Goal: Task Accomplishment & Management: Use online tool/utility

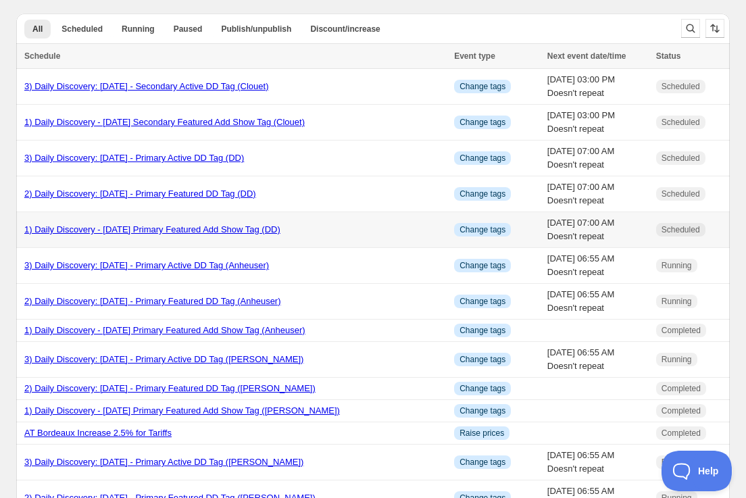
click at [134, 226] on link "1) Daily Discovery - [DATE] Primary Featured Add Show Tag (DD)" at bounding box center [152, 229] width 256 height 10
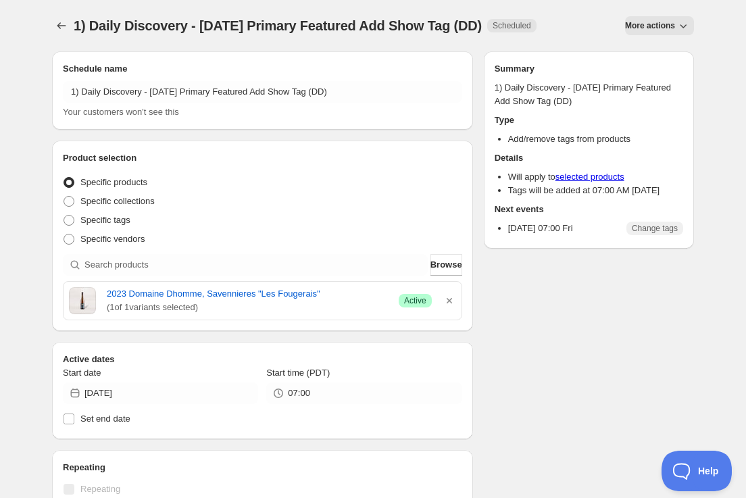
click at [675, 25] on button "More actions" at bounding box center [659, 25] width 69 height 19
click at [648, 47] on span "Duplicate" at bounding box center [659, 54] width 36 height 14
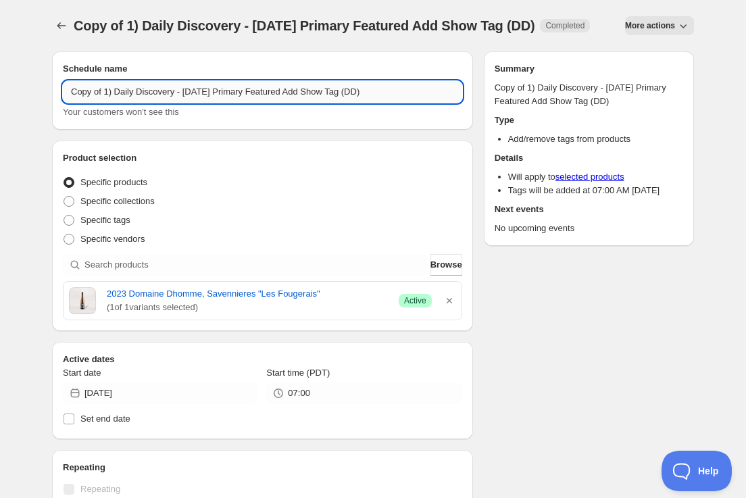
drag, startPoint x: 105, startPoint y: 104, endPoint x: 109, endPoint y: 111, distance: 7.6
click at [106, 103] on input "Copy of 1) Daily Discovery - Sep 12 2025 Primary Featured Add Show Tag (DD)" at bounding box center [262, 92] width 399 height 22
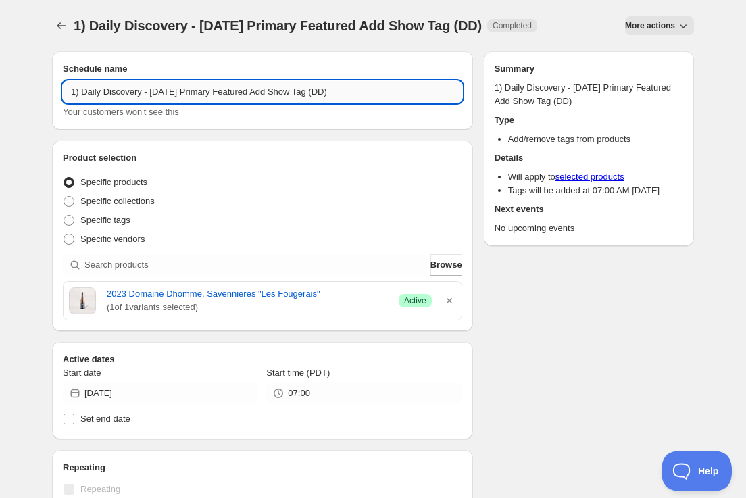
drag, startPoint x: 181, startPoint y: 90, endPoint x: 180, endPoint y: 100, distance: 10.2
click at [181, 90] on input "1) Daily Discovery - [DATE] Primary Featured Add Show Tag (DD)" at bounding box center [262, 92] width 399 height 22
click at [358, 93] on input "1) Daily Discovery - Sep 13 2025 Primary Featured Add Show Tag (DD)" at bounding box center [262, 92] width 399 height 22
type input "1) Daily Discovery - Sep 13 2025 Primary Featured Add Show Tag (Commanderie)"
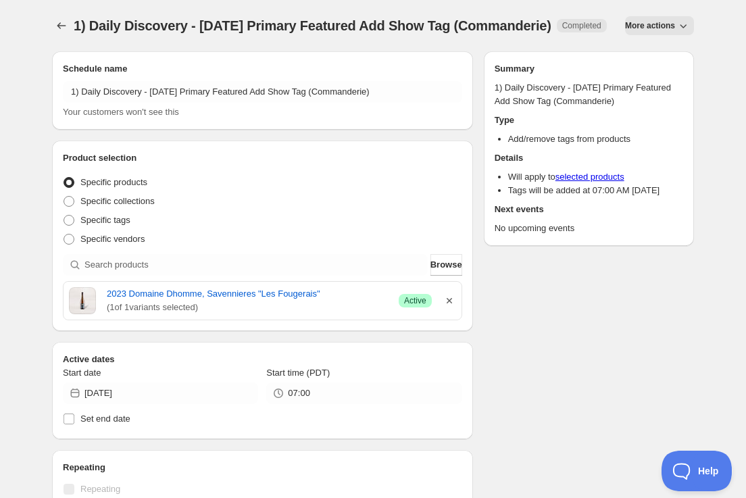
click at [450, 303] on icon "button" at bounding box center [448, 300] width 5 height 5
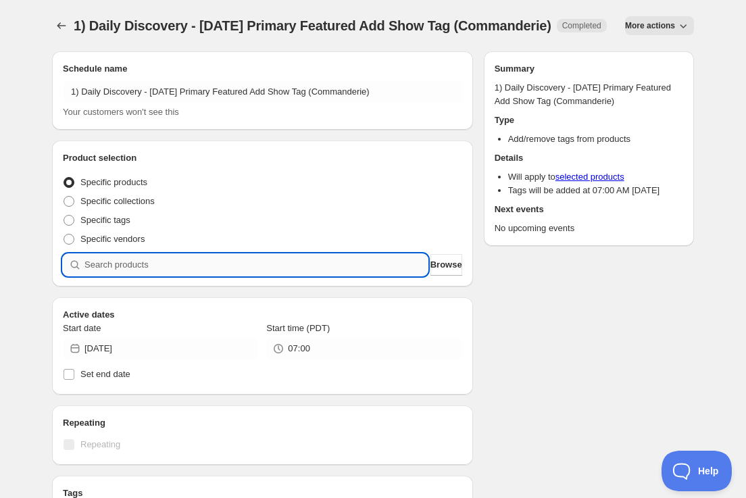
click at [298, 276] on input "search" at bounding box center [255, 265] width 343 height 22
paste input "SOMM2509-MCL20ROS-750"
type input "SOMM2509-MCL20ROS-750"
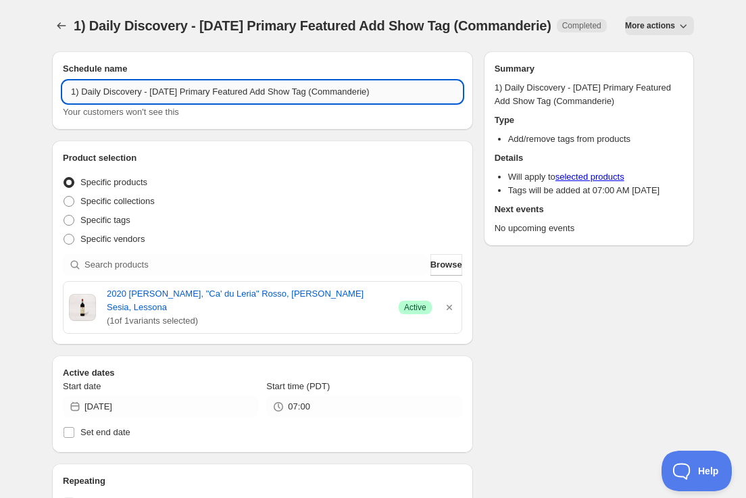
click at [405, 103] on input "1) Daily Discovery - Sep 13 2025 Primary Featured Add Show Tag (Commanderie)" at bounding box center [262, 92] width 399 height 22
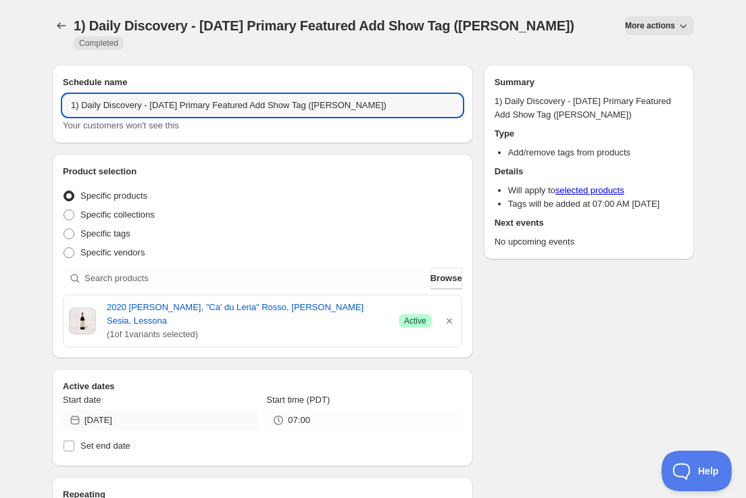
type input "1) Daily Discovery - [DATE] Primary Featured Add Show Tag ([PERSON_NAME])"
click at [232, 409] on input "[DATE]" at bounding box center [171, 420] width 174 height 22
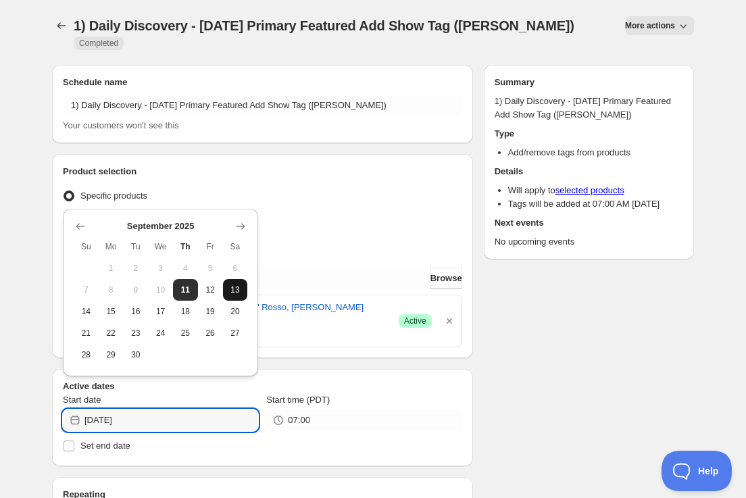
click at [240, 288] on span "13" at bounding box center [235, 289] width 14 height 11
type input "[DATE]"
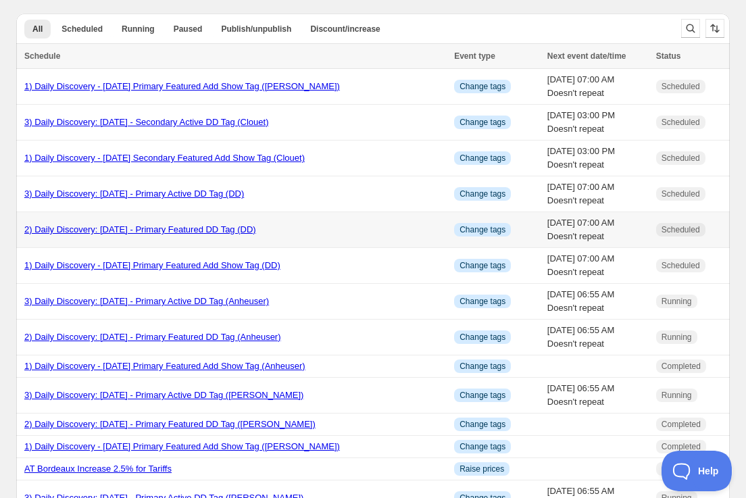
click at [107, 230] on link "2) Daily Discovery: [DATE] - Primary Featured DD Tag (DD)" at bounding box center [140, 229] width 232 height 10
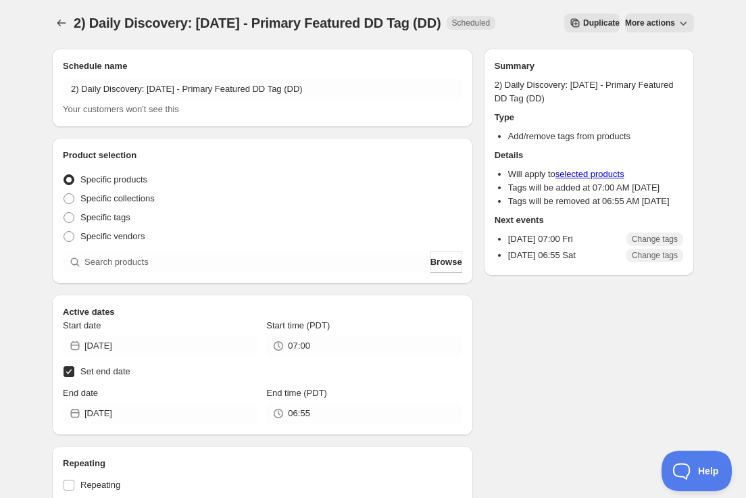
scroll to position [4, 0]
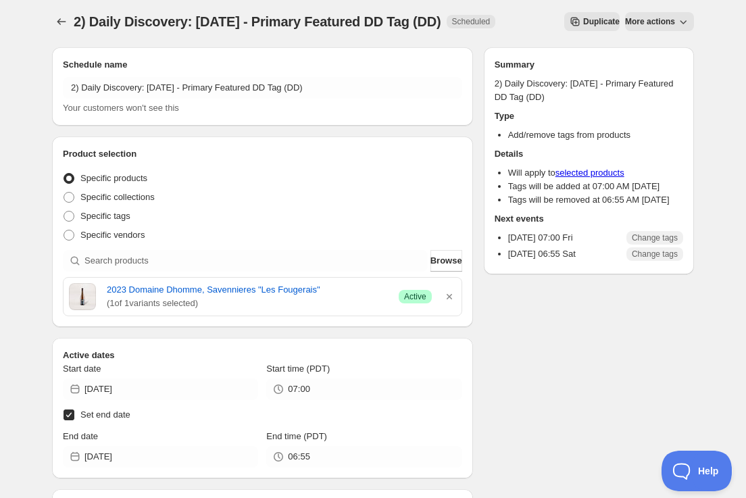
click at [583, 20] on span "Duplicate" at bounding box center [601, 21] width 36 height 11
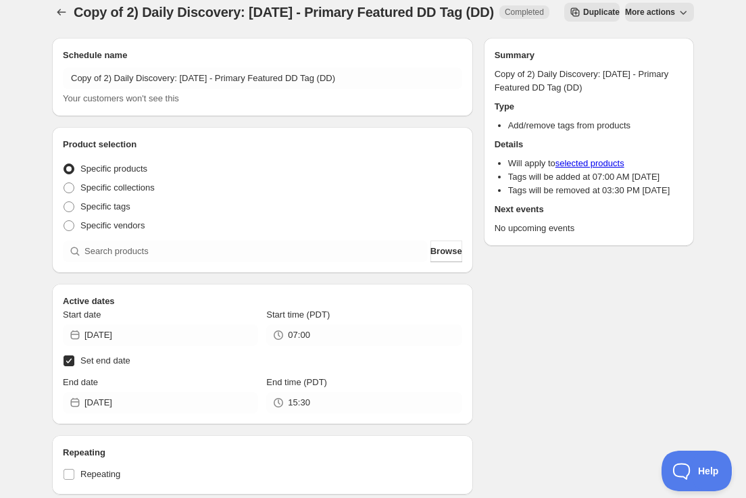
scroll to position [4, 0]
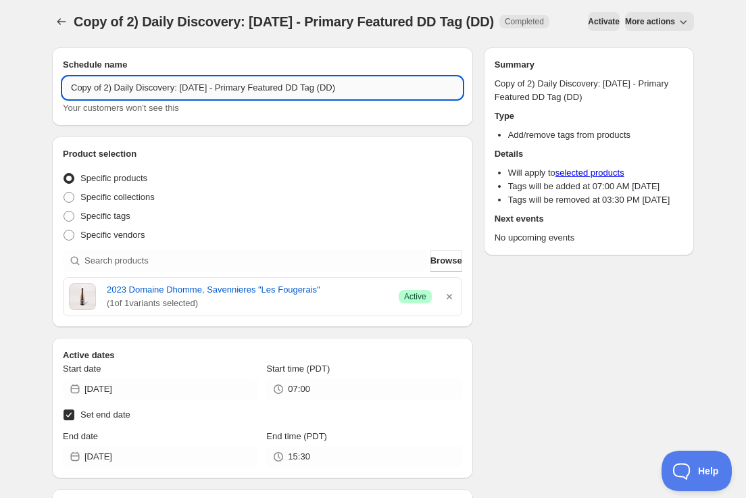
drag, startPoint x: 104, startPoint y: 110, endPoint x: 112, endPoint y: 119, distance: 11.9
click at [107, 99] on input "Copy of 2) Daily Discovery: [DATE] - Primary Featured DD Tag (DD)" at bounding box center [262, 88] width 399 height 22
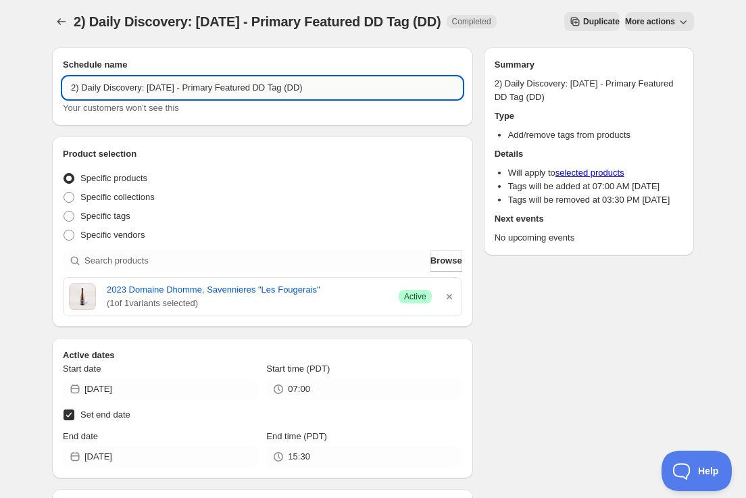
drag, startPoint x: 177, startPoint y: 84, endPoint x: 177, endPoint y: 95, distance: 11.5
click at [177, 85] on input "2) Daily Discovery: [DATE] - Primary Featured DD Tag (DD)" at bounding box center [262, 88] width 399 height 22
drag, startPoint x: 334, startPoint y: 87, endPoint x: 328, endPoint y: 117, distance: 30.3
click at [331, 91] on input "2) Daily Discovery: [DATE] - Primary Featured DD Tag (DD)" at bounding box center [262, 88] width 399 height 22
type input "2) Daily Discovery: [DATE] - Primary Featured DD Tag ([PERSON_NAME])"
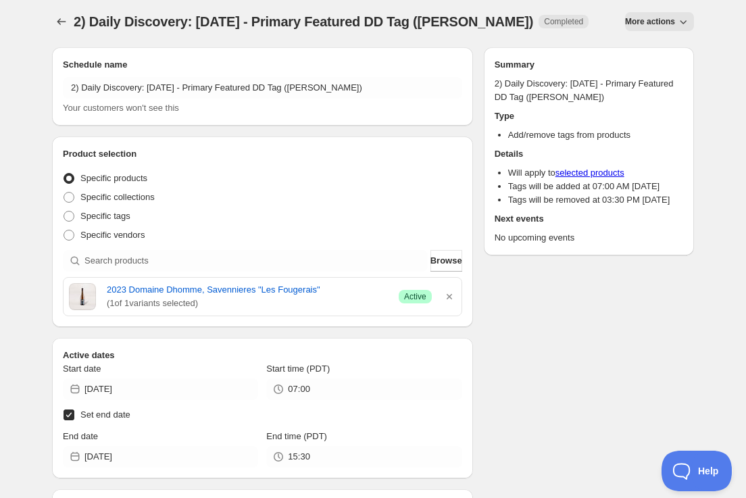
click at [450, 299] on icon "button" at bounding box center [449, 297] width 14 height 14
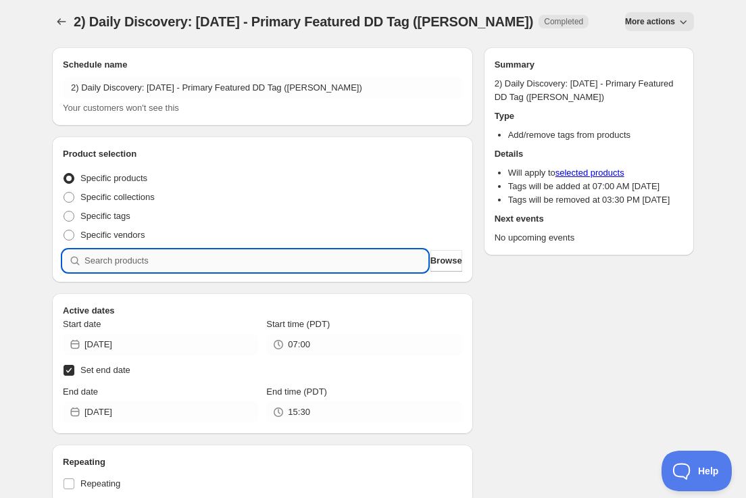
click at [245, 261] on input "search" at bounding box center [255, 261] width 343 height 22
paste input "SOMM2509-MCL20ROS-750"
type input "SOMM2509-MCL20ROS-750"
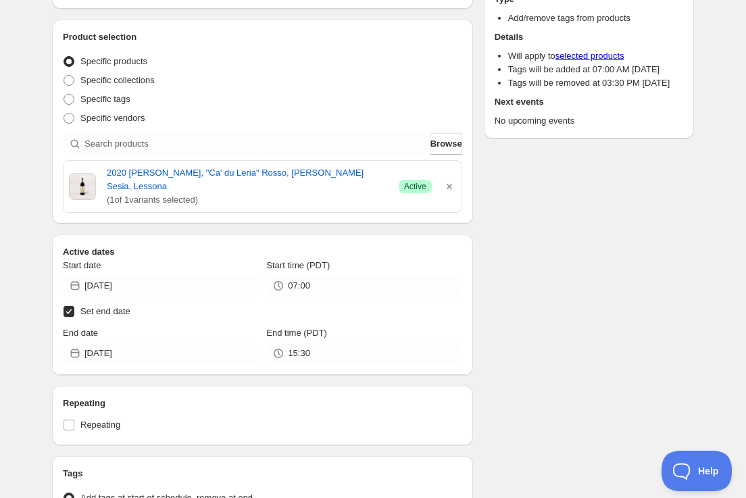
scroll to position [123, 0]
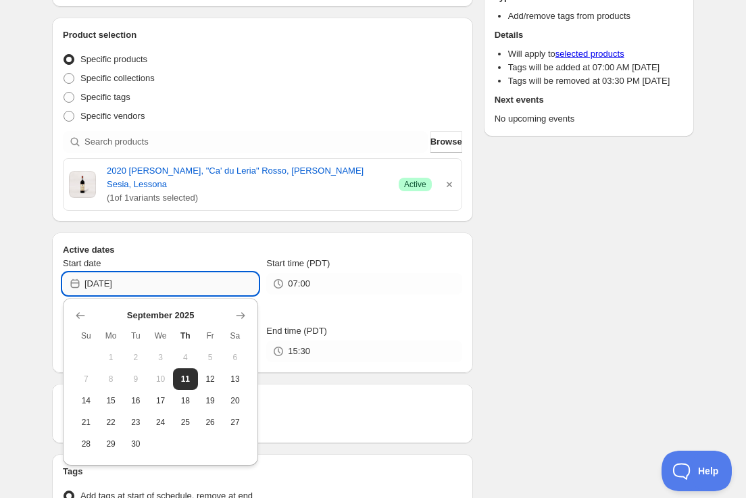
click at [174, 278] on input "[DATE]" at bounding box center [171, 284] width 174 height 22
click at [226, 376] on button "13" at bounding box center [235, 379] width 25 height 22
type input "[DATE]"
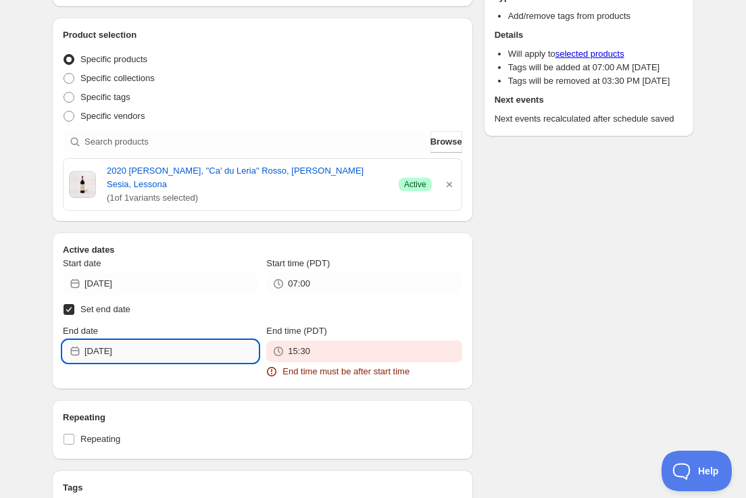
click at [137, 353] on input "[DATE]" at bounding box center [171, 351] width 174 height 22
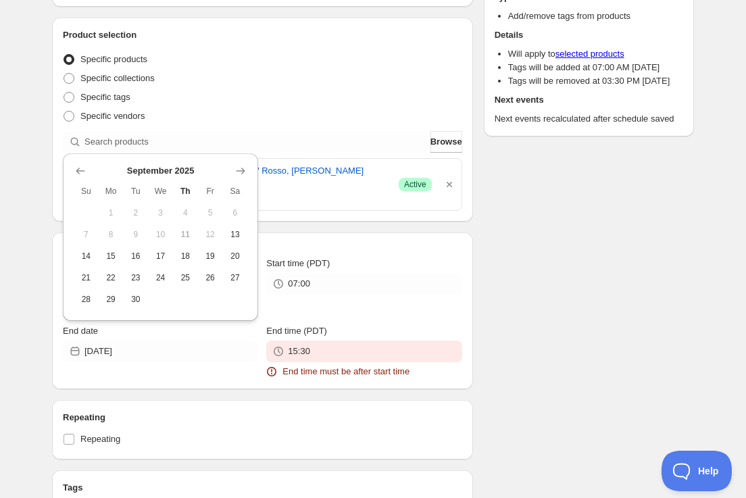
drag, startPoint x: 77, startPoint y: 251, endPoint x: 93, endPoint y: 255, distance: 16.7
click at [77, 251] on button "14" at bounding box center [86, 256] width 25 height 22
type input "[DATE]"
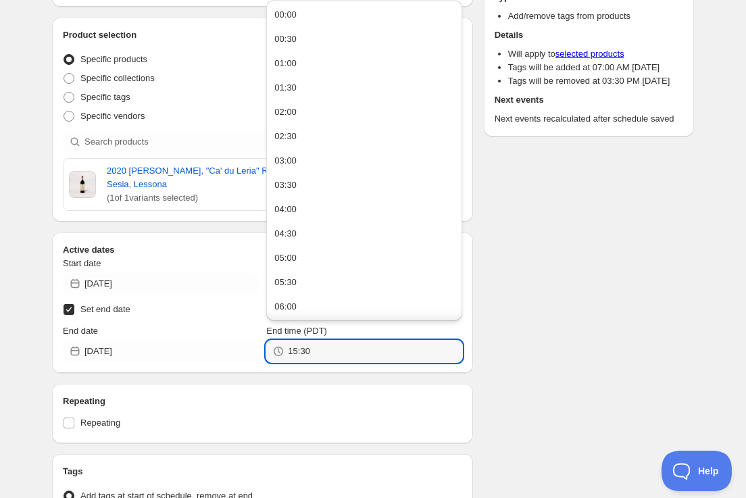
drag, startPoint x: 265, startPoint y: 344, endPoint x: 152, endPoint y: 338, distance: 113.6
click at [152, 338] on div "End date [DATE] End time (PDT) 15:30" at bounding box center [262, 343] width 399 height 38
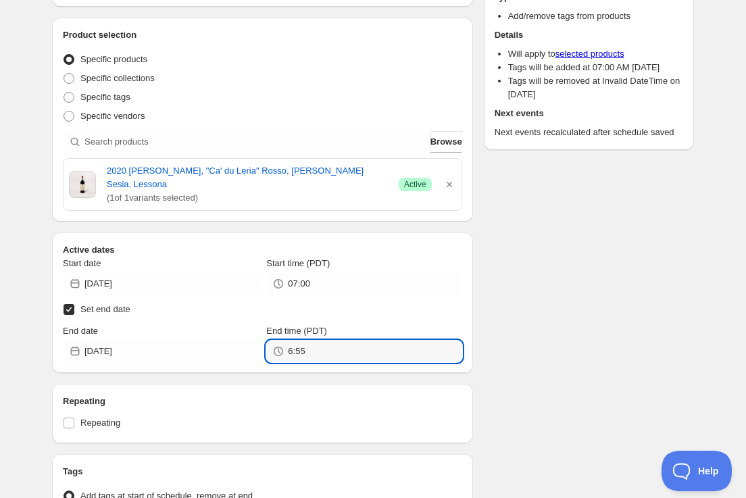
type input "06:55"
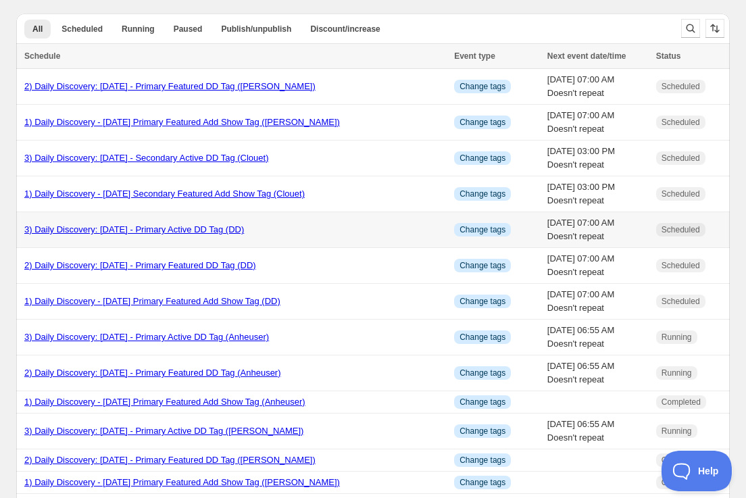
click at [68, 234] on link "3) Daily Discovery: [DATE] - Primary Active DD Tag (DD)" at bounding box center [133, 229] width 219 height 10
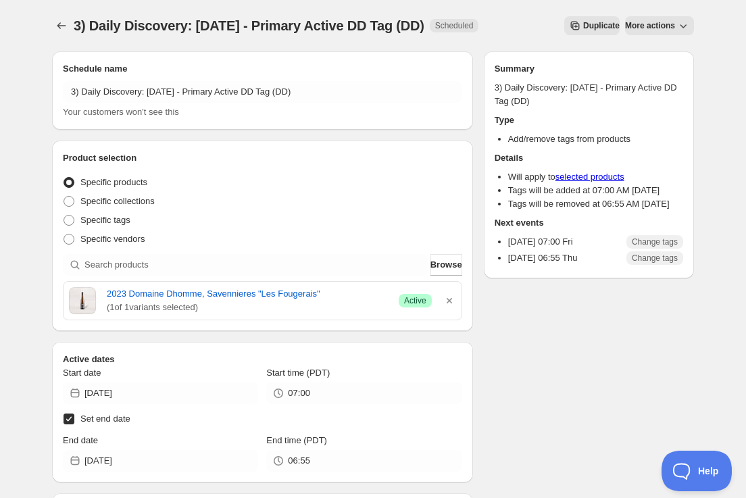
click at [583, 25] on span "Duplicate" at bounding box center [601, 25] width 36 height 11
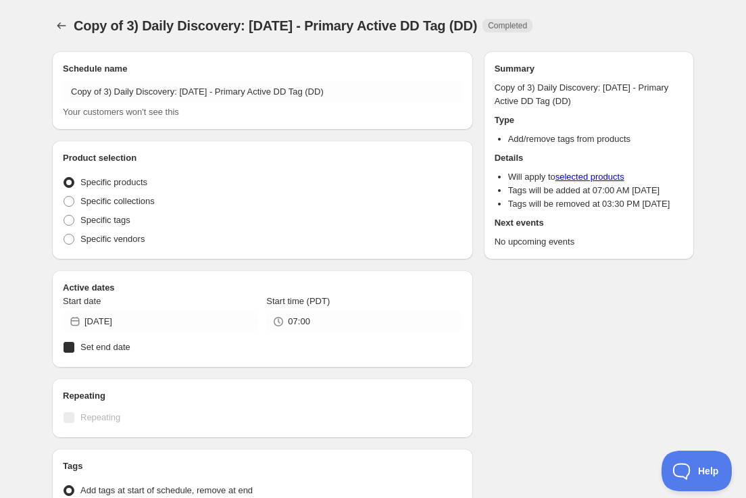
radio input "true"
checkbox input "true"
radio input "true"
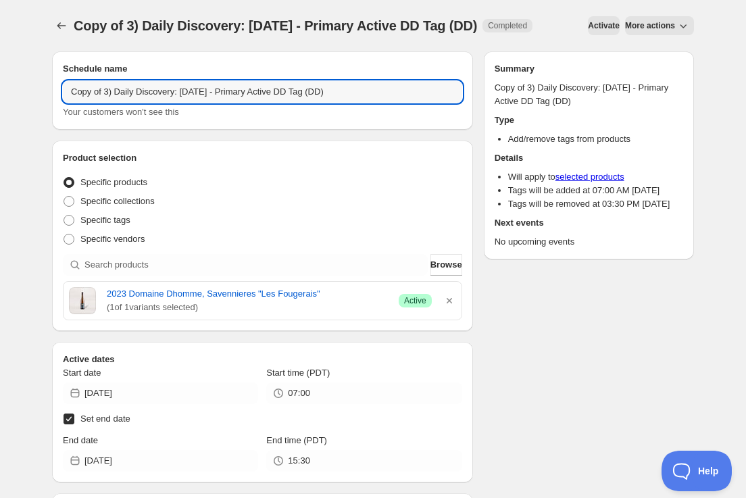
drag, startPoint x: 107, startPoint y: 117, endPoint x: 109, endPoint y: 128, distance: 11.7
click at [107, 103] on input "Copy of 3) Daily Discovery: [DATE] - Primary Active DD Tag (DD)" at bounding box center [262, 92] width 399 height 22
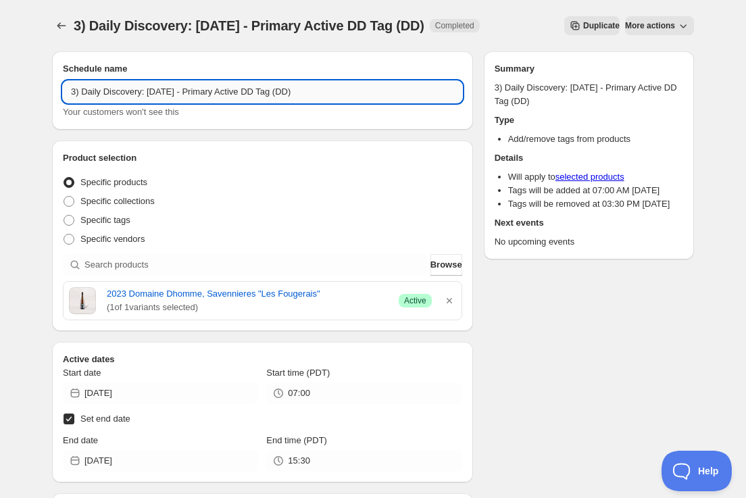
click at [177, 97] on input "3) Daily Discovery: [DATE] - Primary Active DD Tag (DD)" at bounding box center [262, 92] width 399 height 22
drag, startPoint x: 323, startPoint y: 91, endPoint x: 317, endPoint y: 109, distance: 18.6
click at [322, 93] on input "3) Daily Discovery: [DATE] - Primary Active DD Tag (DD)" at bounding box center [262, 92] width 399 height 22
type input "3) Daily Discovery: [DATE] - Primary Active DD Tag ([PERSON_NAME])"
drag, startPoint x: 447, startPoint y: 300, endPoint x: 430, endPoint y: 296, distance: 17.9
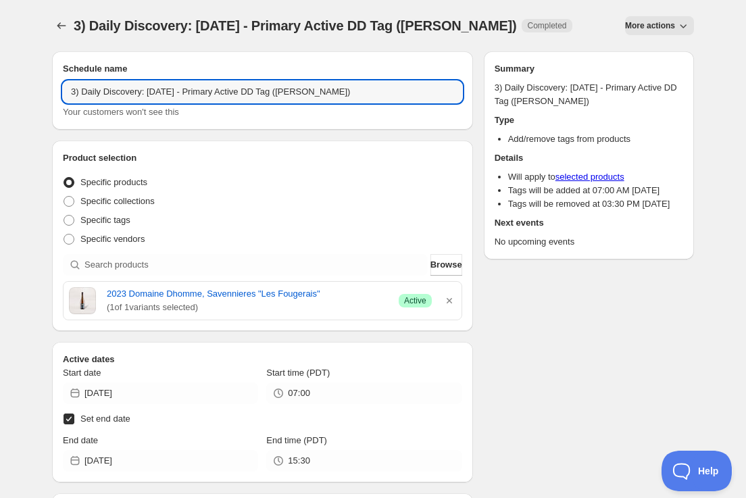
click at [447, 300] on icon "button" at bounding box center [449, 301] width 14 height 14
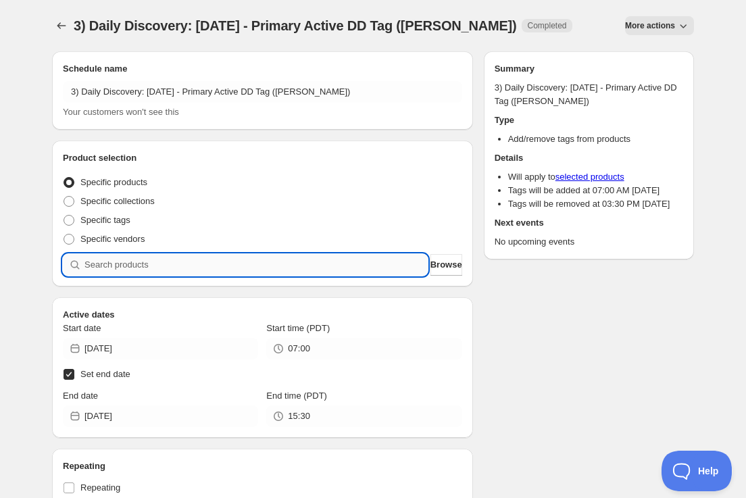
click at [334, 261] on input "search" at bounding box center [255, 265] width 343 height 22
paste input "SOMM2509-MCL20ROS-750"
type input "SOMM2509-MCL20ROS-750"
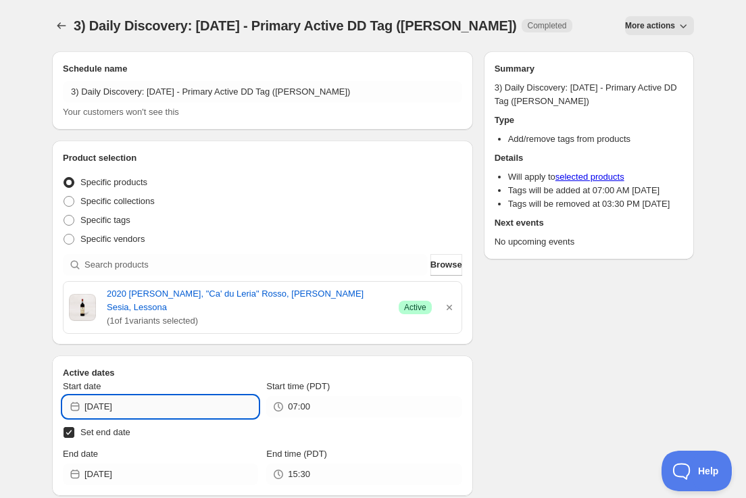
click at [205, 408] on input "[DATE]" at bounding box center [171, 407] width 174 height 22
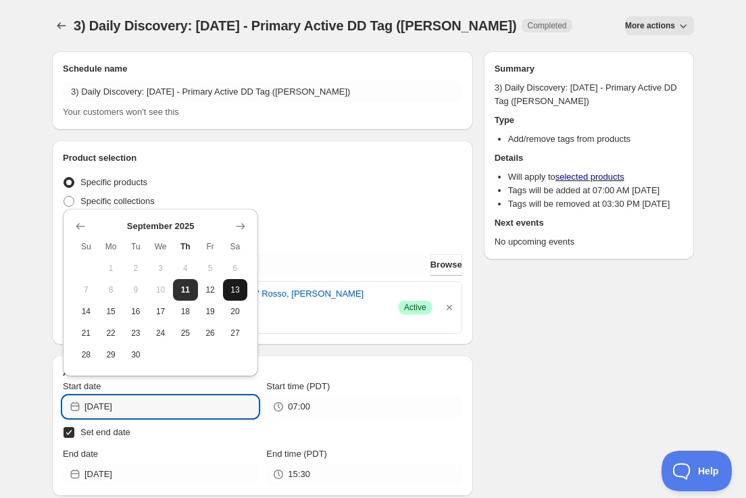
click at [242, 292] on button "13" at bounding box center [235, 290] width 25 height 22
type input "[DATE]"
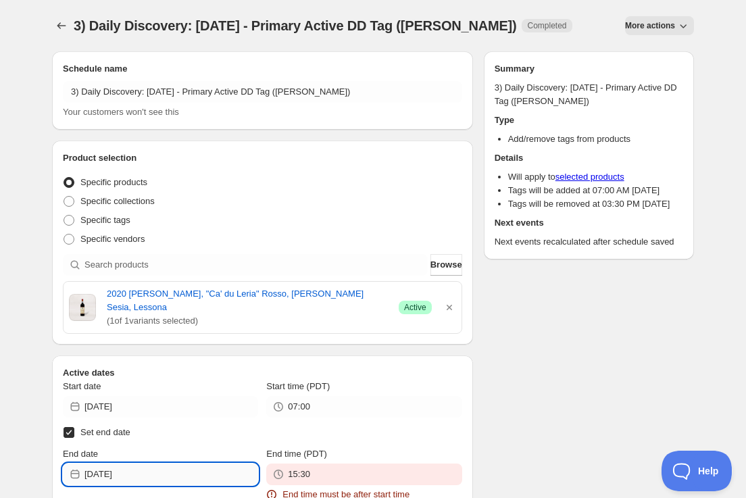
click at [212, 479] on input "[DATE]" at bounding box center [171, 474] width 174 height 22
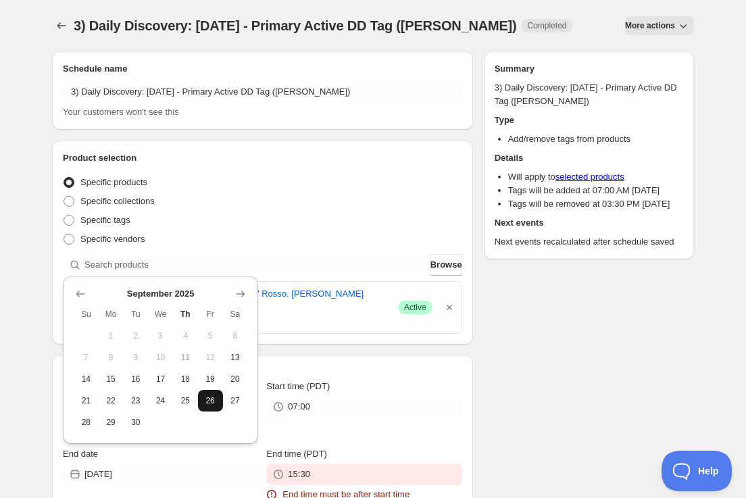
click at [211, 397] on span "26" at bounding box center [210, 400] width 14 height 11
type input "[DATE]"
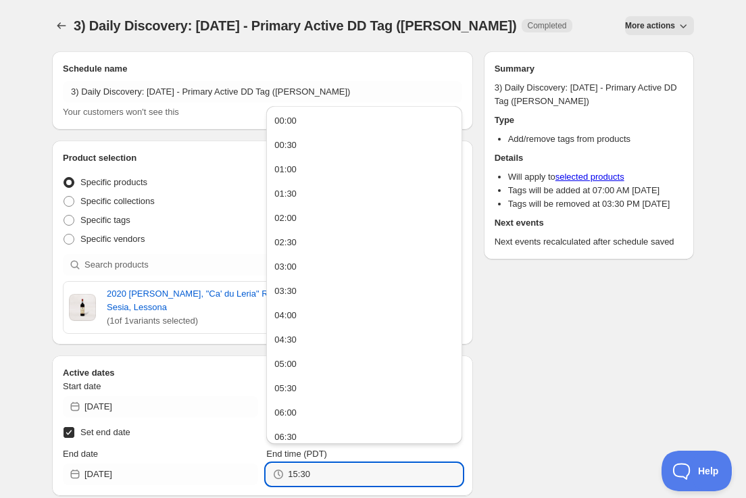
drag, startPoint x: 357, startPoint y: 474, endPoint x: 209, endPoint y: 459, distance: 149.4
click at [210, 459] on div "End date [DATE] End time (PDT) 15:30" at bounding box center [262, 466] width 399 height 38
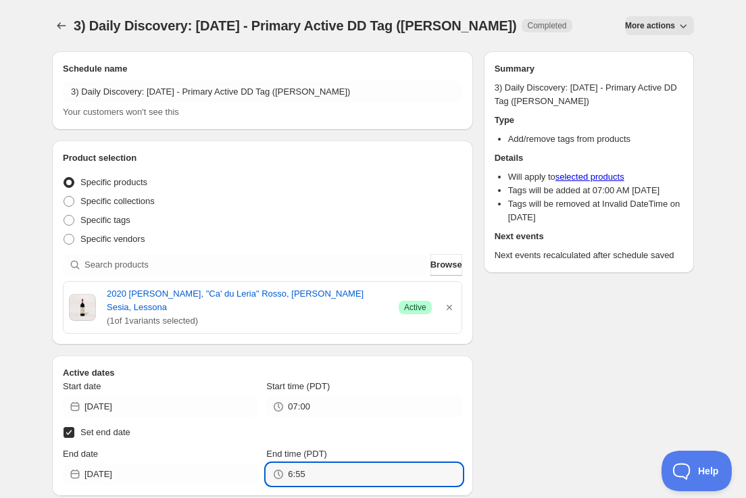
type input "06:55"
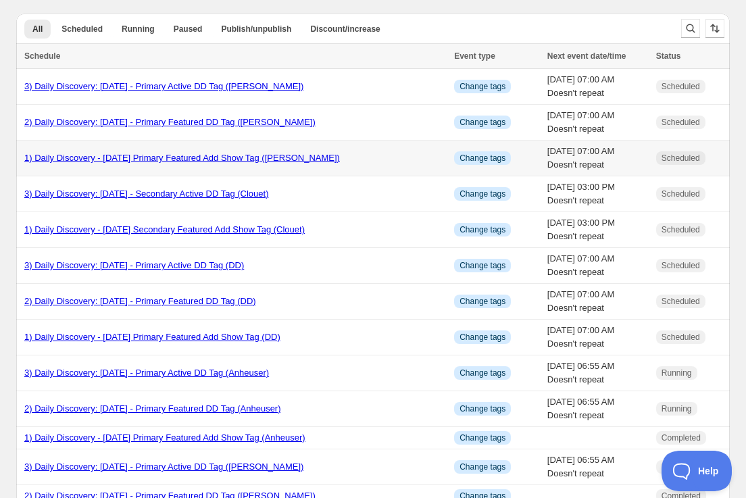
click at [245, 158] on link "1) Daily Discovery - [DATE] Primary Featured Add Show Tag ([PERSON_NAME])" at bounding box center [181, 158] width 315 height 10
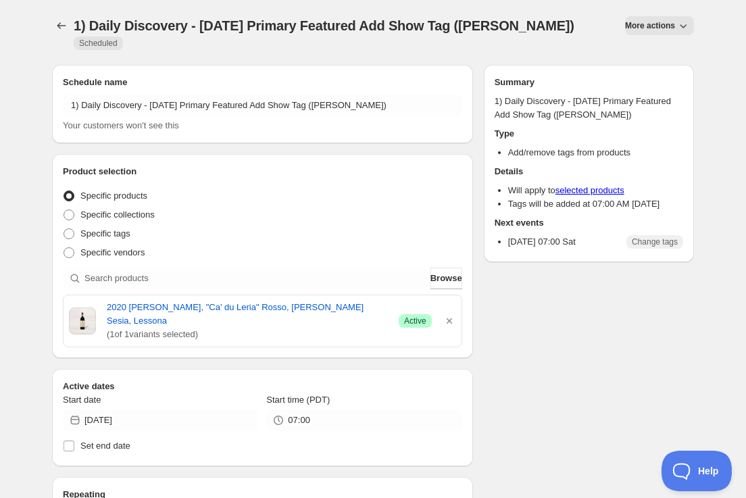
click at [656, 24] on span "More actions" at bounding box center [650, 25] width 50 height 11
click at [649, 59] on span "Duplicate" at bounding box center [659, 54] width 36 height 10
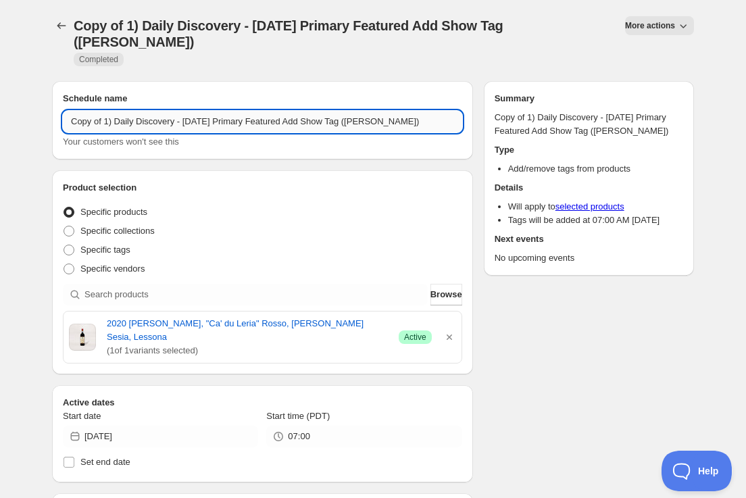
click at [107, 111] on input "Copy of 1) Daily Discovery - [DATE] Primary Featured Add Show Tag ([PERSON_NAME…" at bounding box center [262, 122] width 399 height 22
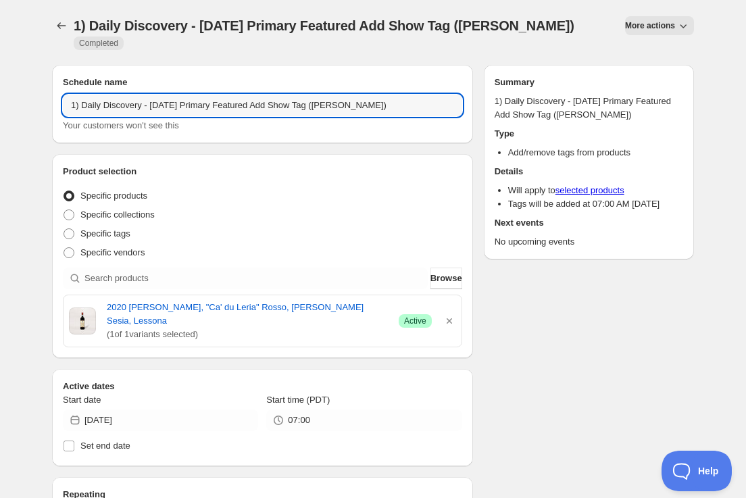
drag, startPoint x: 180, startPoint y: 89, endPoint x: 180, endPoint y: 103, distance: 14.2
click at [180, 95] on input "1) Daily Discovery - [DATE] Primary Featured Add Show Tag ([PERSON_NAME])" at bounding box center [262, 106] width 399 height 22
click at [382, 95] on input "1) Daily Discovery - [DATE] Primary Featured Add Show Tag ([PERSON_NAME])" at bounding box center [262, 106] width 399 height 22
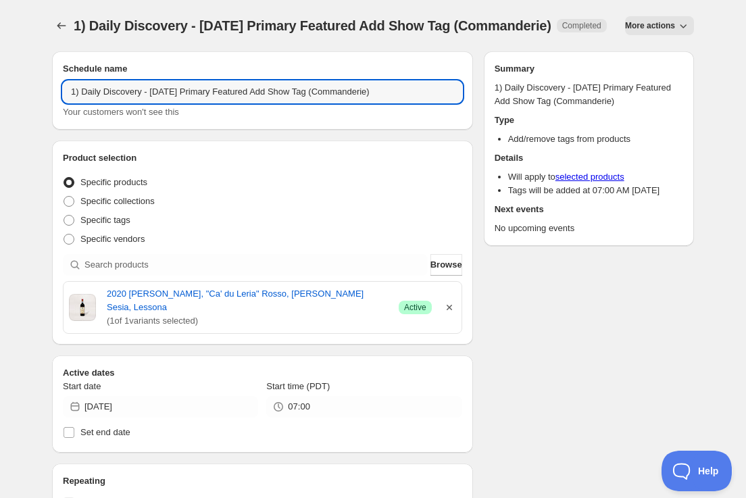
type input "1) Daily Discovery - [DATE] Primary Featured Add Show Tag (Commanderie)"
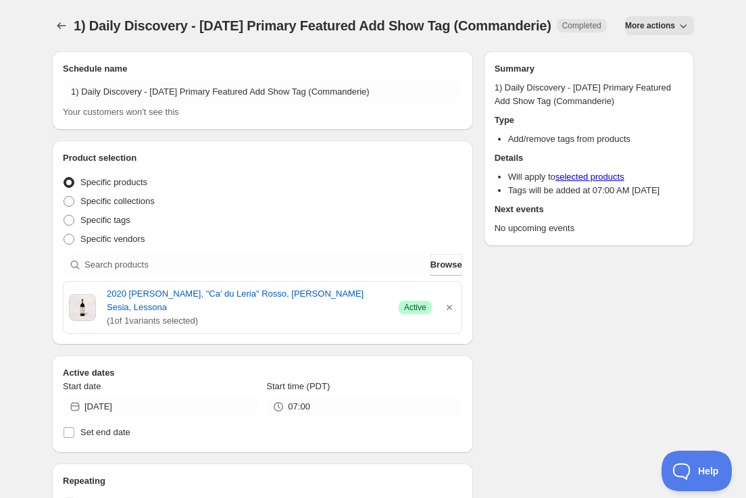
drag, startPoint x: 447, startPoint y: 319, endPoint x: 385, endPoint y: 295, distance: 66.7
click at [447, 310] on icon "button" at bounding box center [448, 307] width 5 height 5
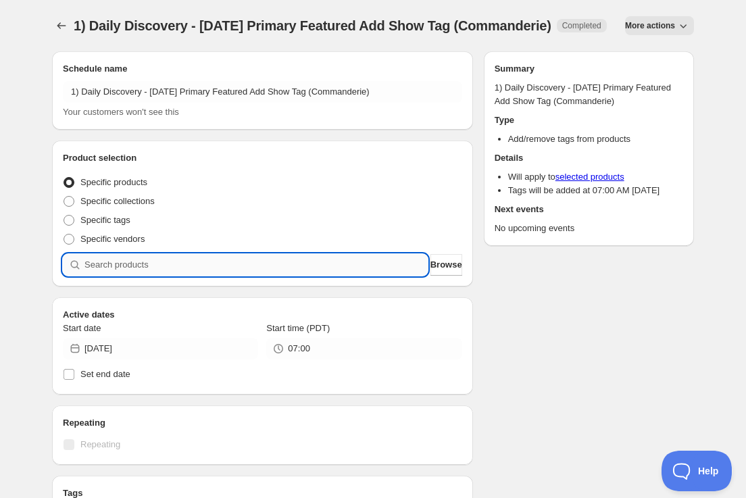
click at [328, 276] on input "search" at bounding box center [255, 265] width 343 height 22
paste input "SOMM2509-DCE23CBL-750"
type input "SOMM2509-DCE23CBL-750"
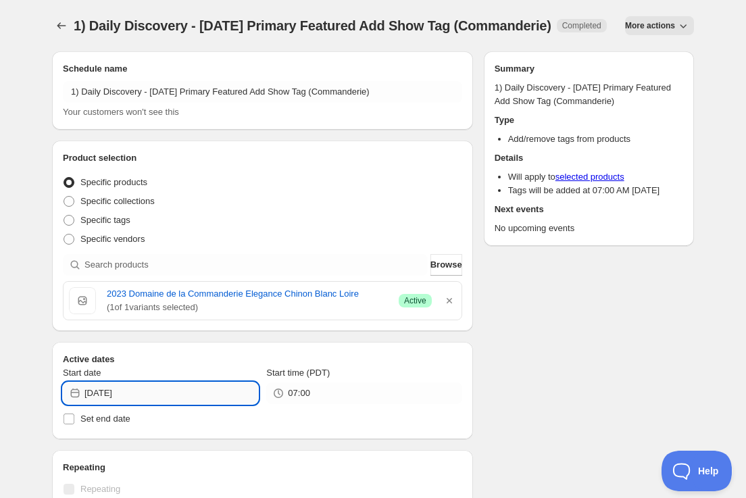
click at [220, 401] on input "[DATE]" at bounding box center [171, 393] width 174 height 22
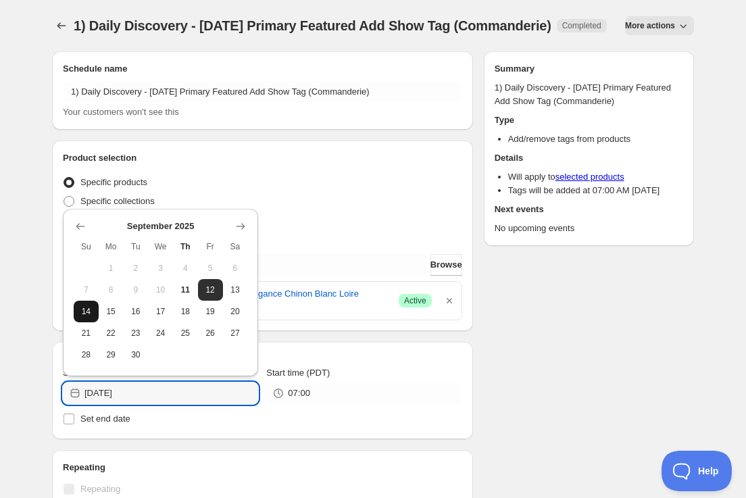
click at [89, 314] on span "14" at bounding box center [86, 311] width 14 height 11
type input "[DATE]"
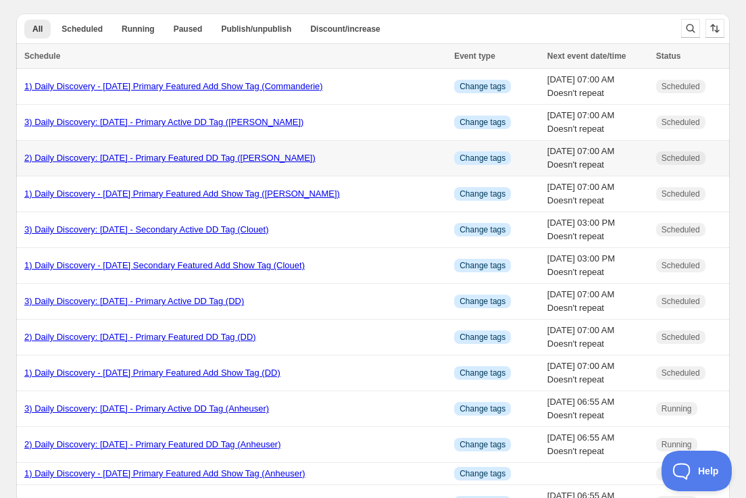
click at [182, 155] on link "2) Daily Discovery: [DATE] - Primary Featured DD Tag ([PERSON_NAME])" at bounding box center [169, 158] width 291 height 10
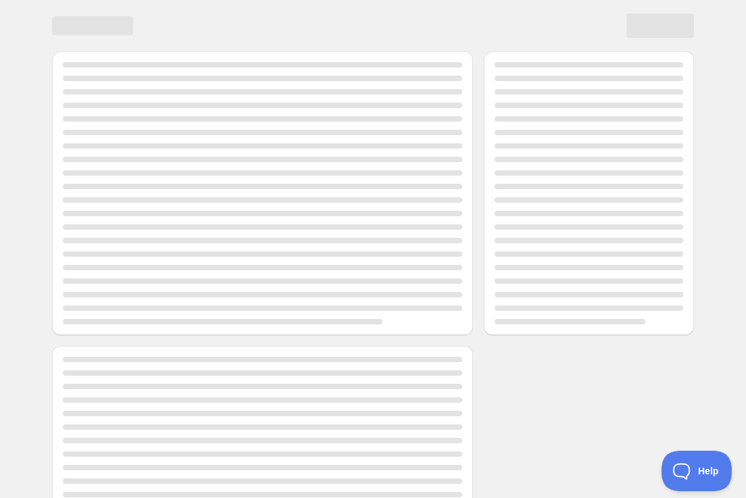
scroll to position [3, 0]
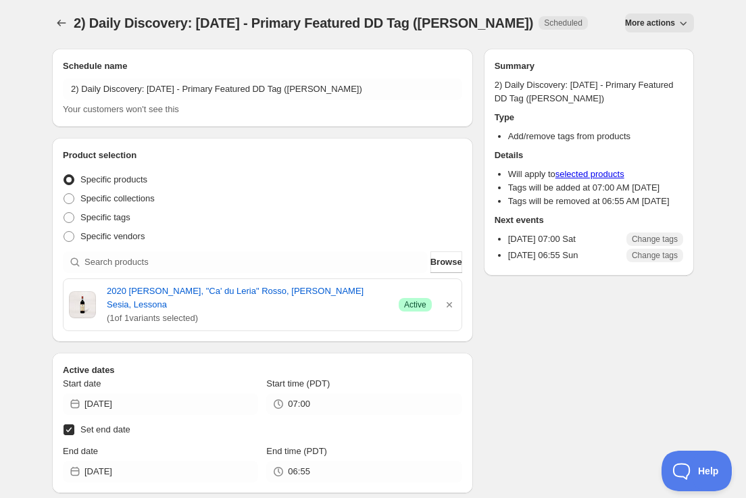
click at [649, 47] on div "2) Daily Discovery: [DATE] - Primary Featured DD Tag ([PERSON_NAME]). This page…" at bounding box center [373, 22] width 642 height 51
click at [646, 21] on span "More actions" at bounding box center [650, 23] width 50 height 11
click at [634, 53] on icon "Secondary action label" at bounding box center [630, 51] width 9 height 9
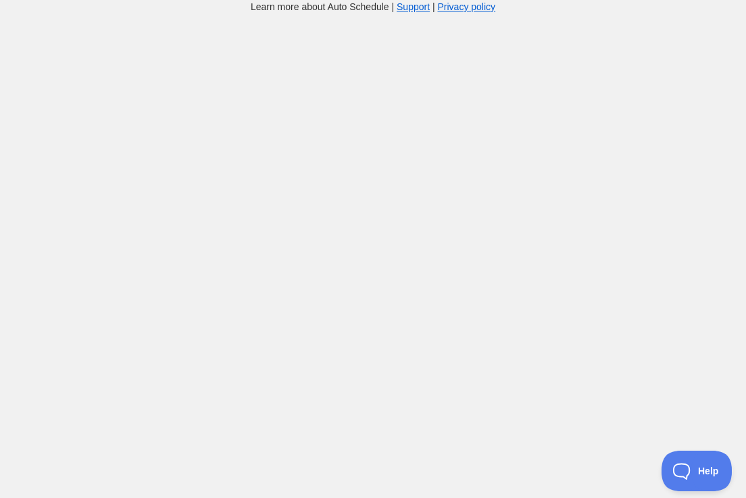
scroll to position [3, 0]
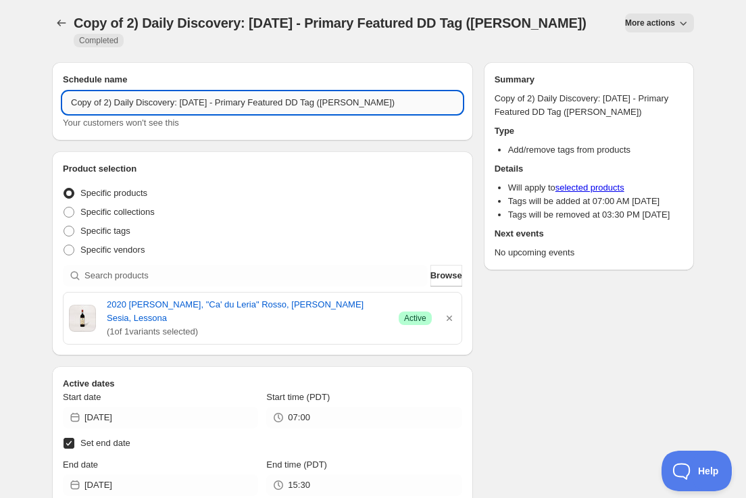
click at [105, 101] on input "Copy of 2) Daily Discovery: [DATE] - Primary Featured DD Tag ([PERSON_NAME])" at bounding box center [262, 103] width 399 height 22
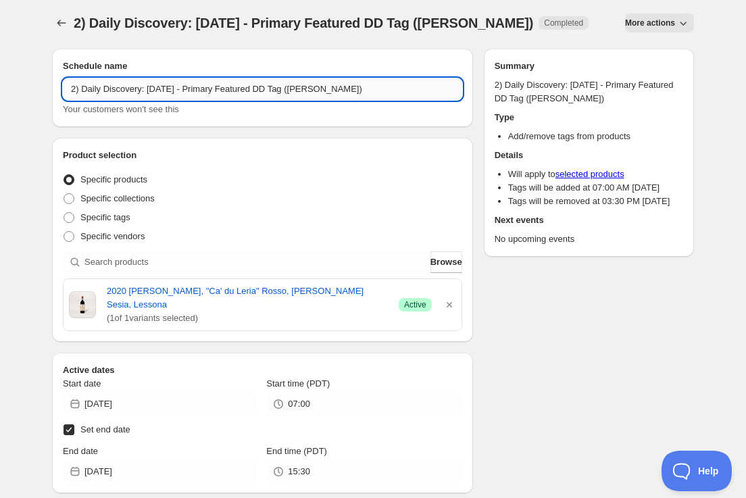
click at [176, 92] on input "2) Daily Discovery: [DATE] - Primary Featured DD Tag ([PERSON_NAME])" at bounding box center [262, 89] width 399 height 22
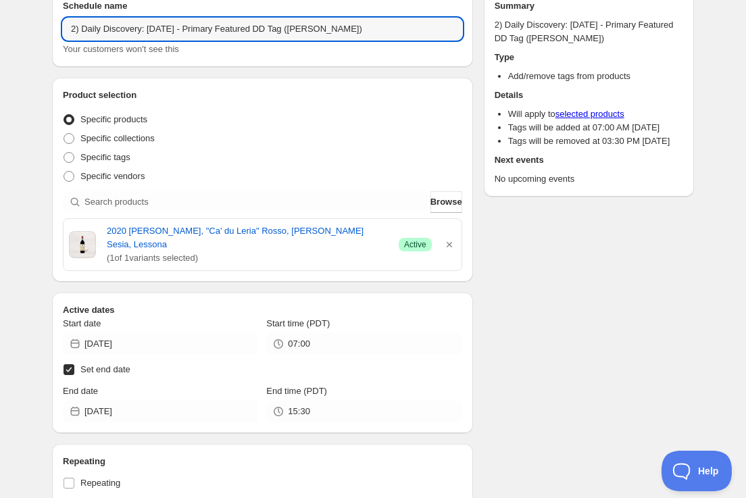
scroll to position [76, 0]
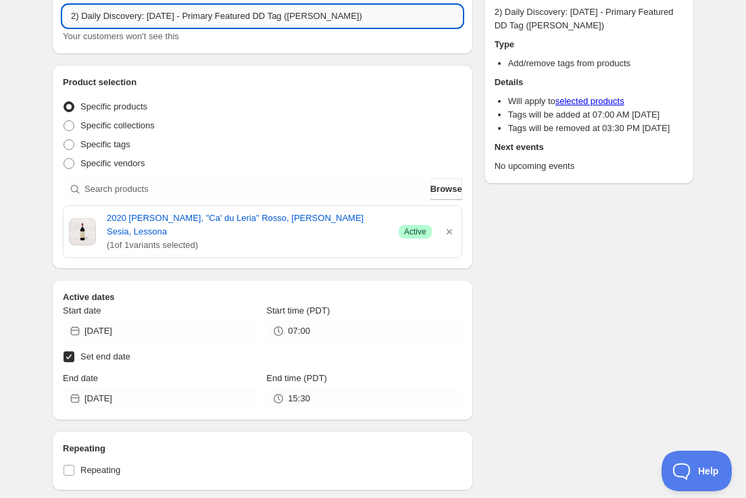
click at [357, 19] on input "2) Daily Discovery: [DATE] - Primary Featured DD Tag ([PERSON_NAME])" at bounding box center [262, 16] width 399 height 22
type input "2) Daily Discovery: [DATE] - Primary Featured DD Tag (Commanderie)"
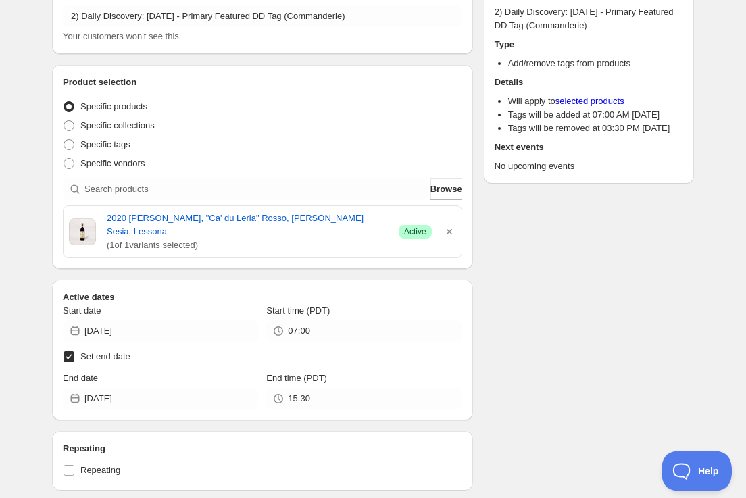
drag, startPoint x: 451, startPoint y: 234, endPoint x: 415, endPoint y: 227, distance: 37.1
click at [451, 234] on icon "button" at bounding box center [449, 232] width 14 height 14
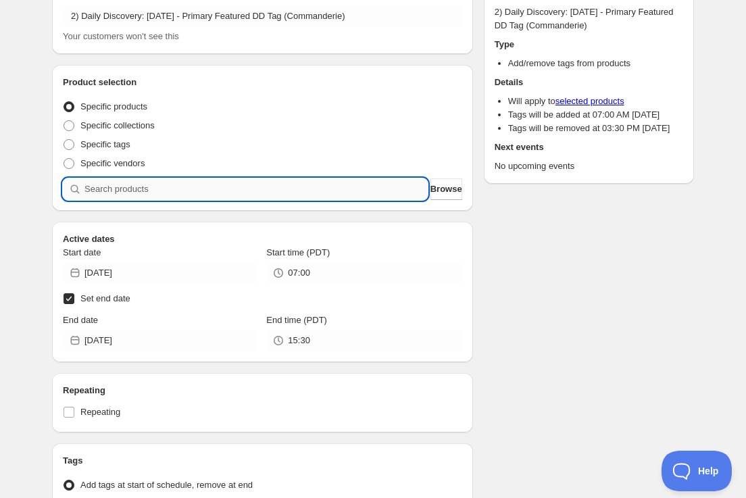
click at [309, 192] on input "search" at bounding box center [255, 189] width 343 height 22
paste input "SOMM2509-DCE23CBL-750"
type input "SOMM2509-DCE23CBL-750"
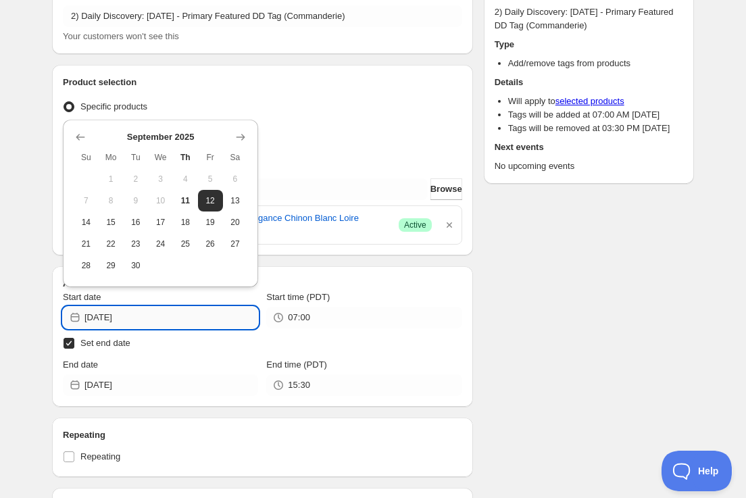
click at [201, 318] on input "[DATE]" at bounding box center [171, 318] width 174 height 22
click at [82, 217] on span "14" at bounding box center [86, 222] width 14 height 11
type input "[DATE]"
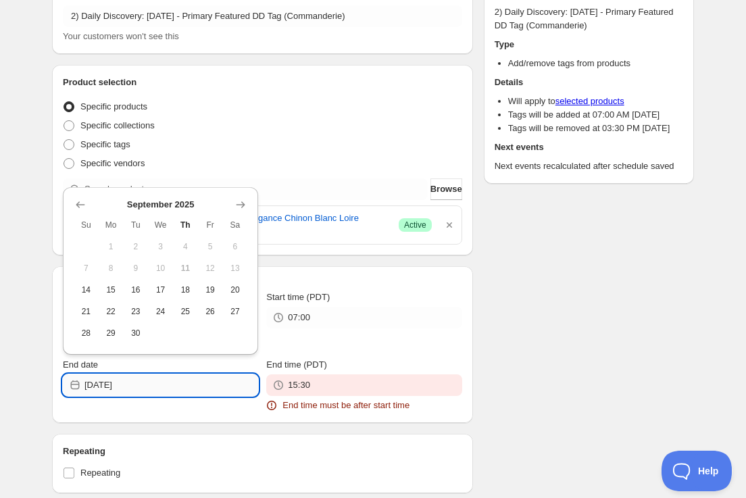
click at [162, 387] on input "[DATE]" at bounding box center [171, 385] width 174 height 22
click at [110, 287] on span "15" at bounding box center [111, 289] width 14 height 11
type input "[DATE]"
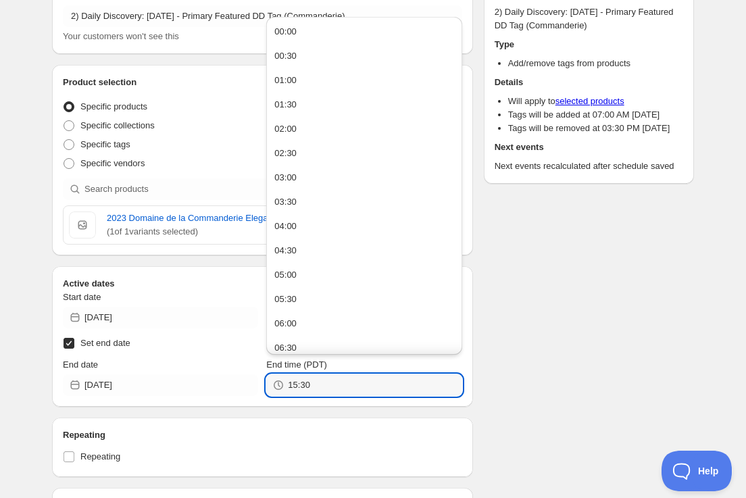
drag, startPoint x: 296, startPoint y: 383, endPoint x: 111, endPoint y: 369, distance: 184.9
click at [111, 369] on div "End date [DATE] End time (PDT) 15:30" at bounding box center [262, 377] width 399 height 38
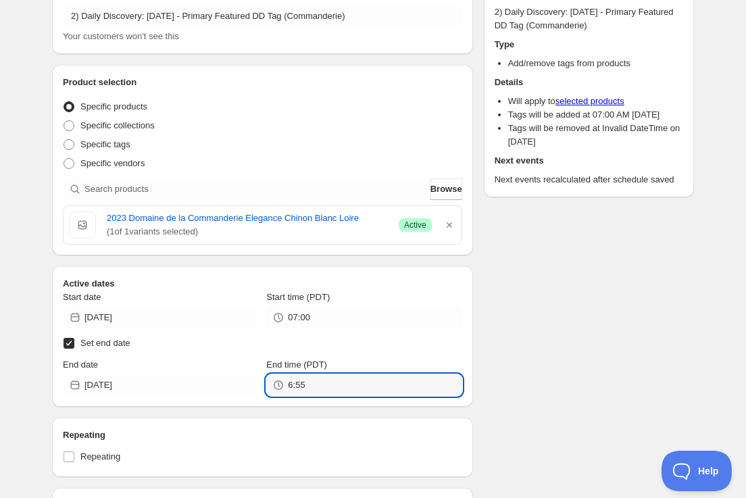
type input "06:55"
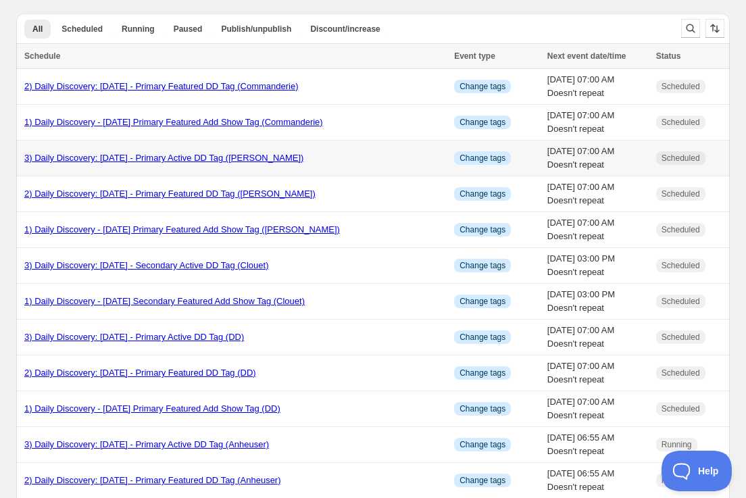
click at [202, 157] on link "3) Daily Discovery: [DATE] - Primary Active DD Tag ([PERSON_NAME])" at bounding box center [163, 158] width 279 height 10
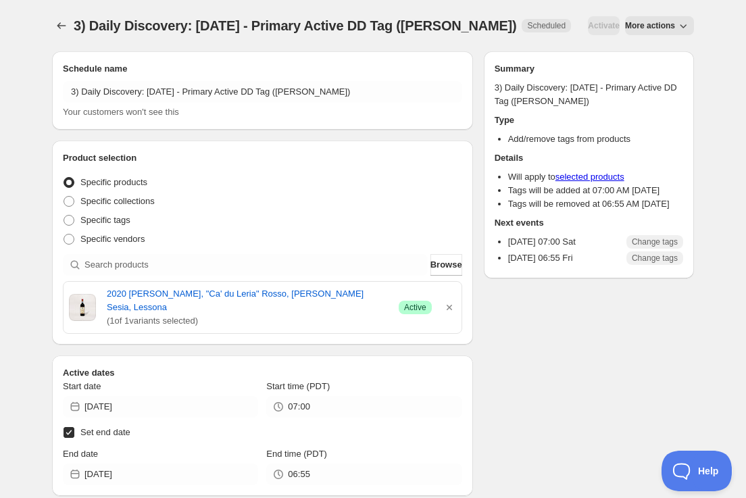
click at [660, 26] on span "More actions" at bounding box center [650, 25] width 50 height 11
click at [645, 53] on span "Duplicate" at bounding box center [659, 54] width 36 height 10
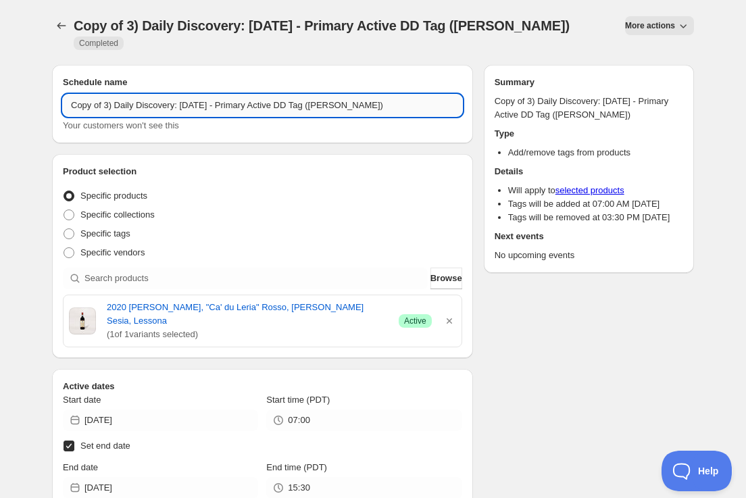
click at [106, 95] on input "Copy of 3) Daily Discovery: [DATE] - Primary Active DD Tag ([PERSON_NAME])" at bounding box center [262, 106] width 399 height 22
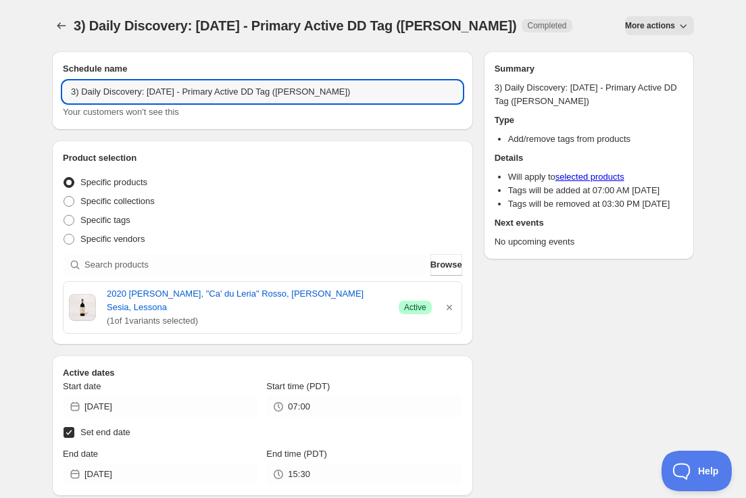
drag, startPoint x: 178, startPoint y: 87, endPoint x: 178, endPoint y: 113, distance: 25.7
click at [178, 92] on input "3) Daily Discovery: [DATE] - Primary Active DD Tag ([PERSON_NAME])" at bounding box center [262, 92] width 399 height 22
click at [346, 89] on input "3) Daily Discovery: [DATE] - Primary Active DD Tag ([PERSON_NAME])" at bounding box center [262, 92] width 399 height 22
type input "3) Daily Discovery: [DATE] - Primary Active DD Tag (Commanderie)"
click at [452, 305] on icon "button" at bounding box center [449, 308] width 14 height 14
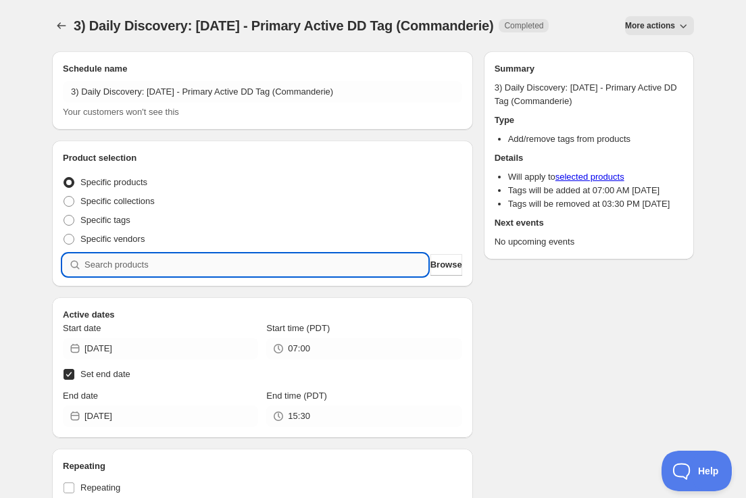
click at [378, 265] on input "search" at bounding box center [255, 265] width 343 height 22
paste input "SOMM2509-DCE23CBL-750"
type input "SOMM2509-DCE23CBL-750"
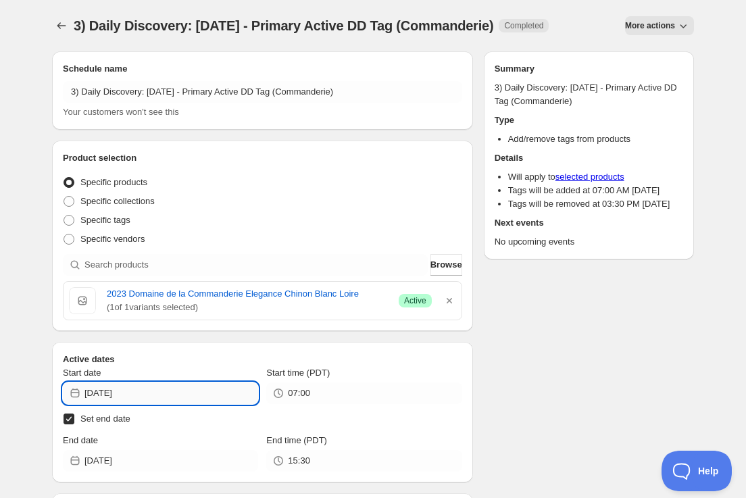
click at [238, 394] on input "[DATE]" at bounding box center [171, 393] width 174 height 22
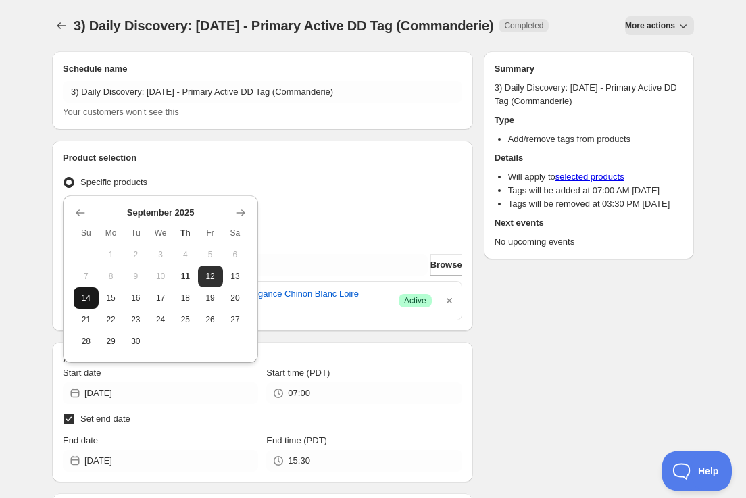
click at [90, 296] on span "14" at bounding box center [86, 297] width 14 height 11
type input "[DATE]"
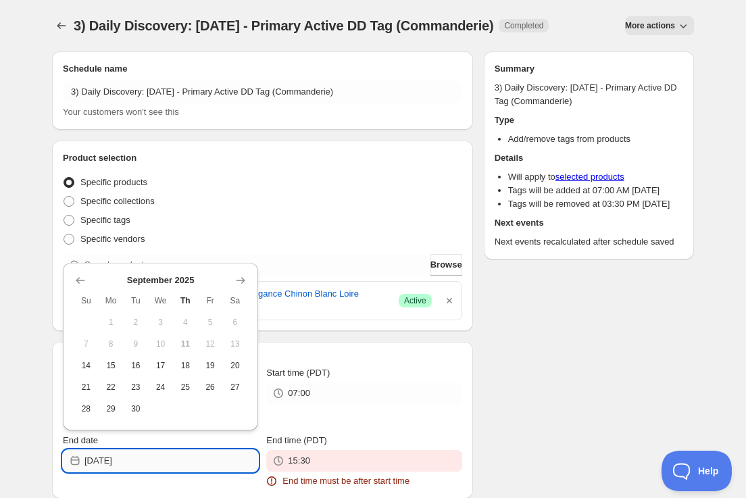
click at [176, 459] on input "[DATE]" at bounding box center [171, 461] width 174 height 22
click at [236, 282] on icon "Show next month, October 2025" at bounding box center [241, 281] width 14 height 14
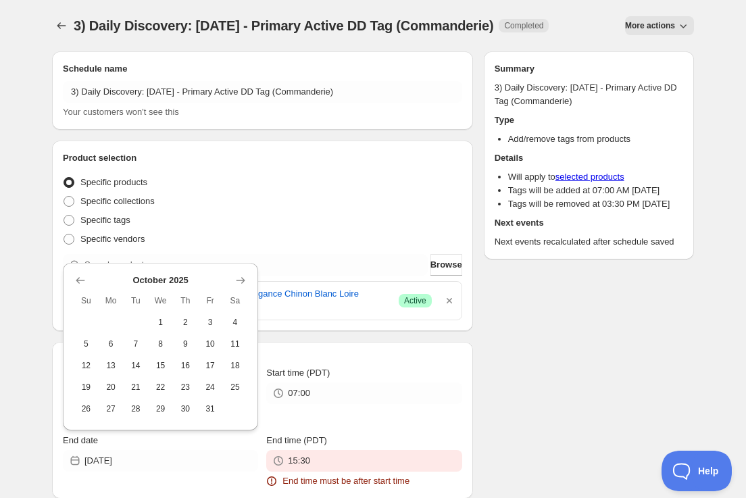
click at [235, 320] on span "4" at bounding box center [235, 322] width 14 height 11
type input "[DATE]"
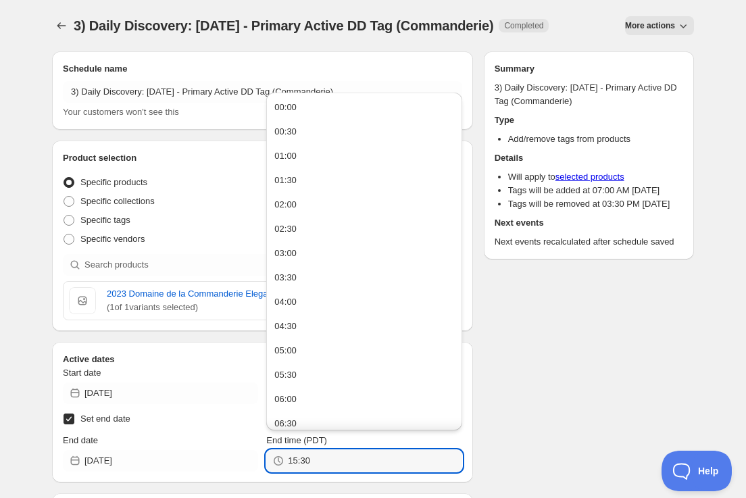
drag, startPoint x: 325, startPoint y: 457, endPoint x: 118, endPoint y: 448, distance: 207.5
click at [120, 449] on div "End date [DATE] End time (PDT) 15:30" at bounding box center [262, 453] width 399 height 38
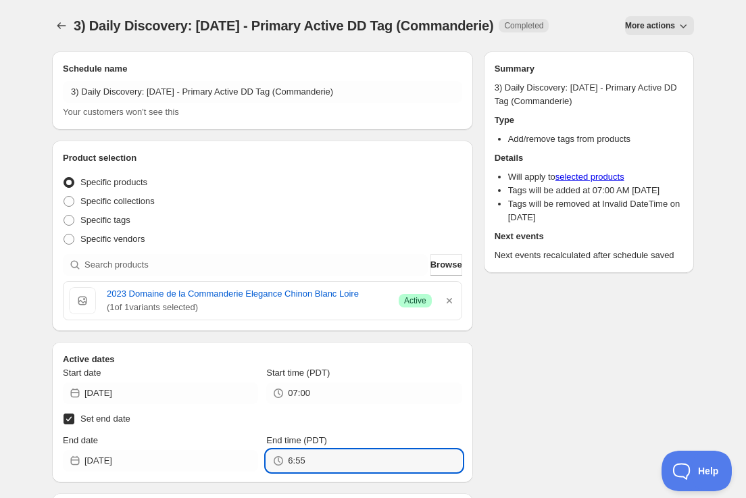
scroll to position [16, 0]
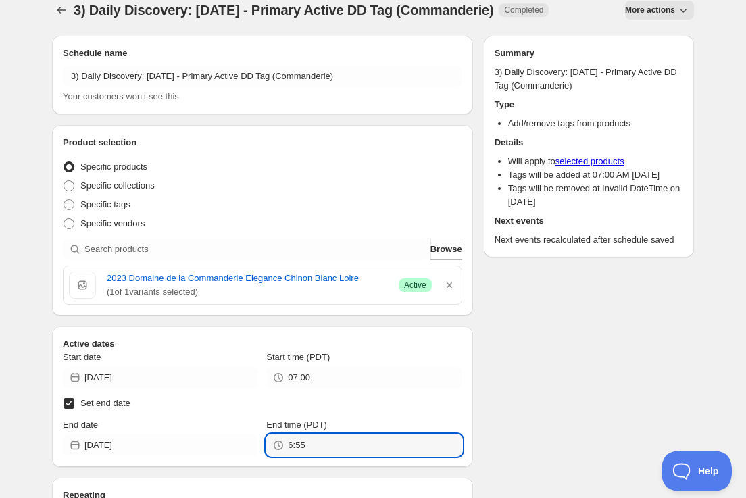
type input "06:55"
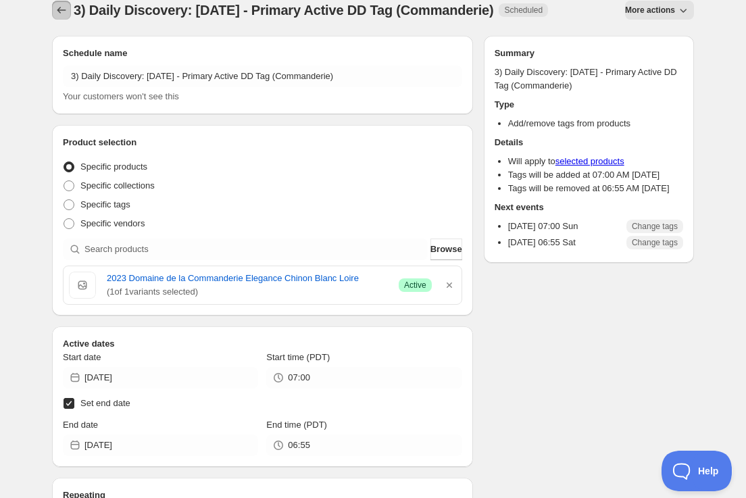
click at [57, 14] on icon "Schedules" at bounding box center [62, 10] width 14 height 14
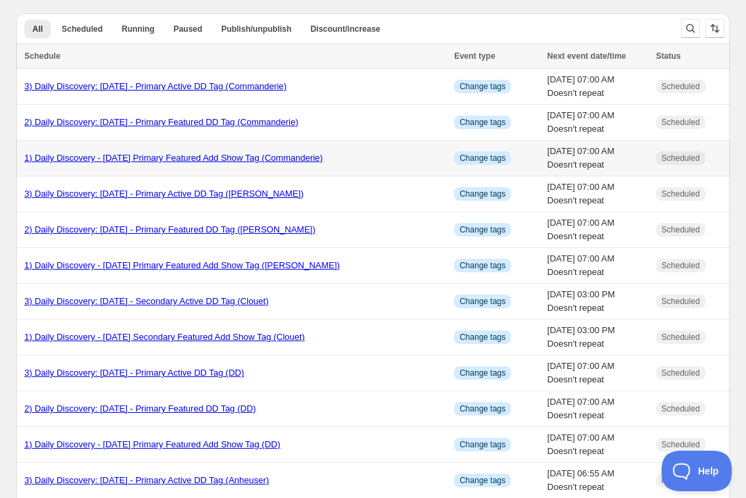
click at [153, 157] on link "1) Daily Discovery - [DATE] Primary Featured Add Show Tag (Commanderie)" at bounding box center [173, 158] width 299 height 10
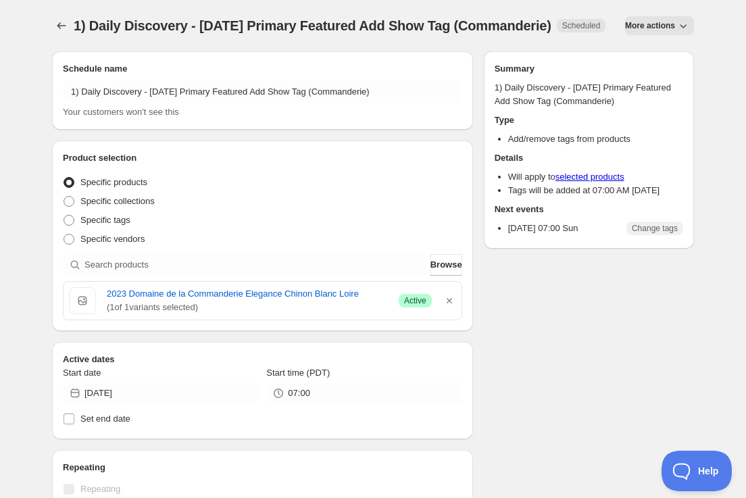
click at [656, 28] on span "More actions" at bounding box center [650, 25] width 50 height 11
click at [649, 49] on span "Duplicate" at bounding box center [659, 54] width 36 height 10
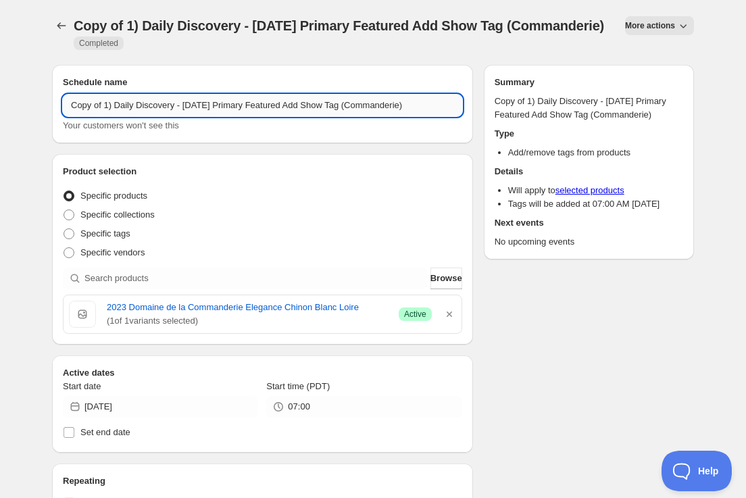
click at [106, 116] on input "Copy of 1) Daily Discovery - [DATE] Primary Featured Add Show Tag (Commanderie)" at bounding box center [262, 106] width 399 height 22
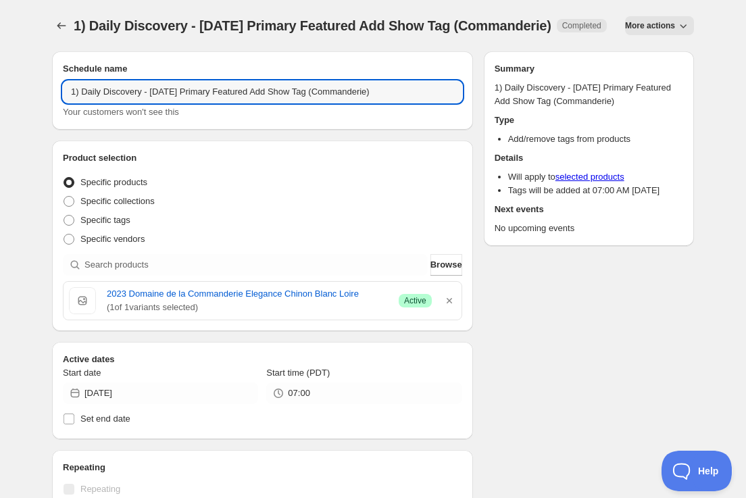
drag, startPoint x: 181, startPoint y: 105, endPoint x: 180, endPoint y: 118, distance: 12.9
click at [181, 103] on input "1) Daily Discovery - [DATE] Primary Featured Add Show Tag (Commanderie)" at bounding box center [262, 92] width 399 height 22
click at [406, 103] on input "1) Daily Discovery - [DATE] Primary Featured Add Show Tag (Commanderie)" at bounding box center [262, 92] width 399 height 22
click at [402, 103] on input "1) Daily Discovery - [DATE] Primary Featured Add Show Tag (Commanderie)" at bounding box center [262, 92] width 399 height 22
type input "1) Daily Discovery - [DATE] Primary Featured Add Show Tag (Lagune)"
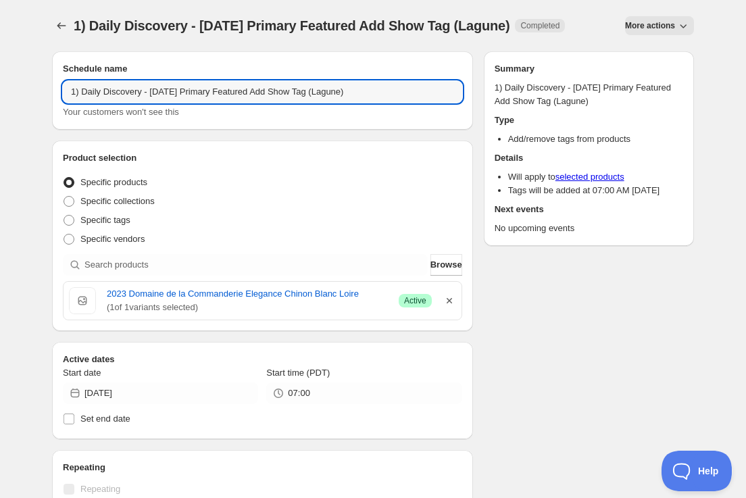
click at [449, 299] on icon "button" at bounding box center [448, 300] width 5 height 5
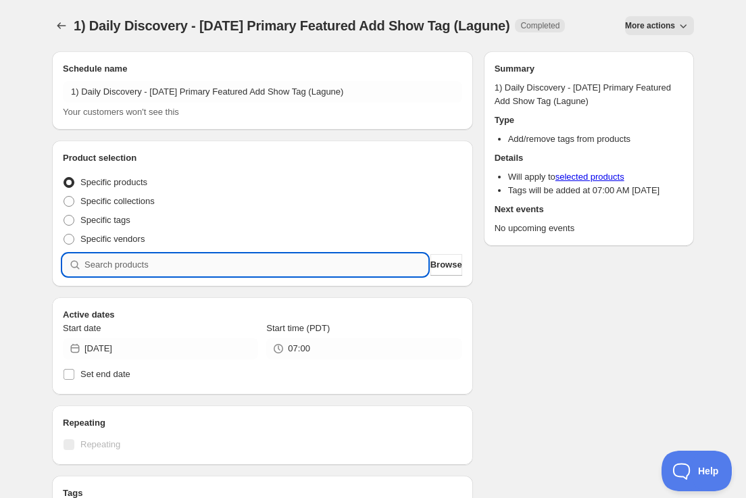
click at [307, 261] on input "search" at bounding box center [255, 265] width 343 height 22
paste input "SOMM2509-LLG12HTMDC-750"
type input "SOMM2509-LLG12HTMDC-750"
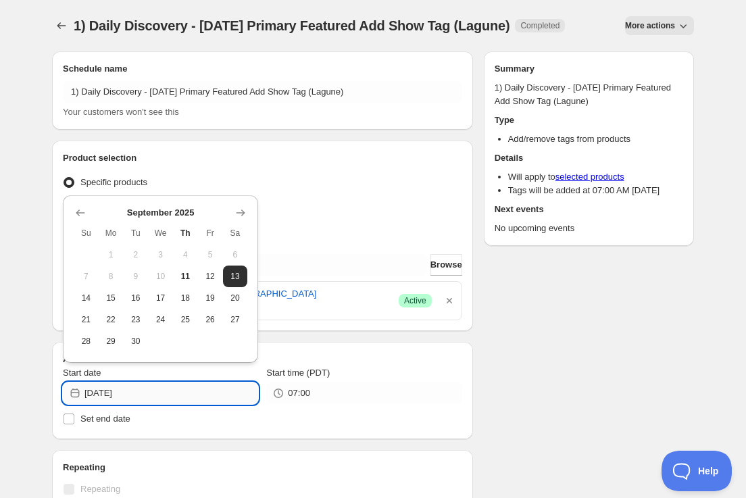
click at [229, 392] on input "[DATE]" at bounding box center [171, 393] width 174 height 22
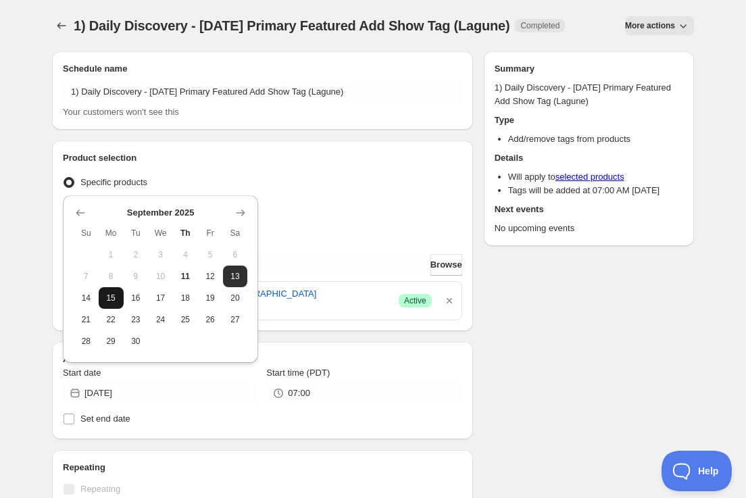
click at [107, 301] on span "15" at bounding box center [111, 297] width 14 height 11
type input "[DATE]"
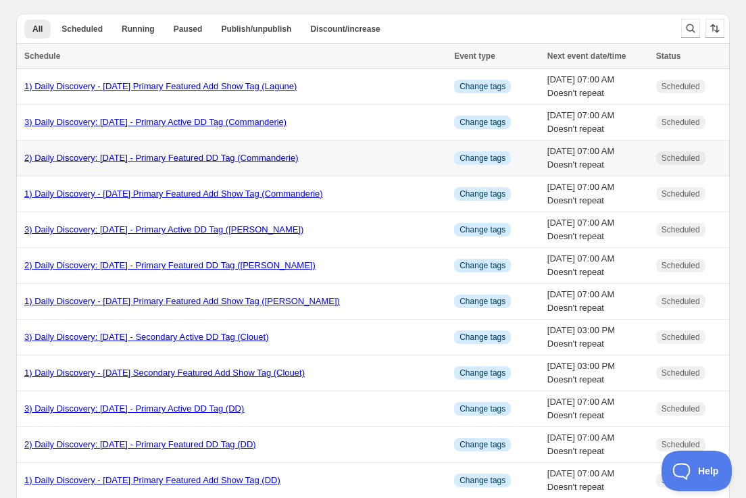
click at [290, 156] on link "2) Daily Discovery: [DATE] - Primary Featured DD Tag (Commanderie)" at bounding box center [161, 158] width 274 height 10
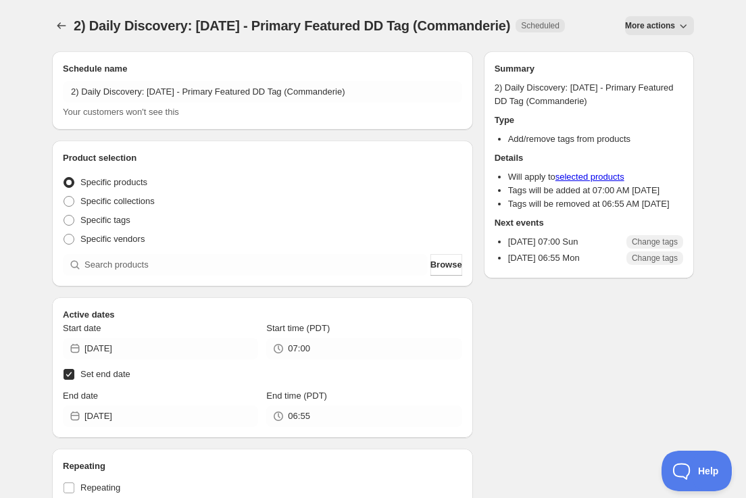
click at [667, 25] on span "More actions" at bounding box center [650, 25] width 50 height 11
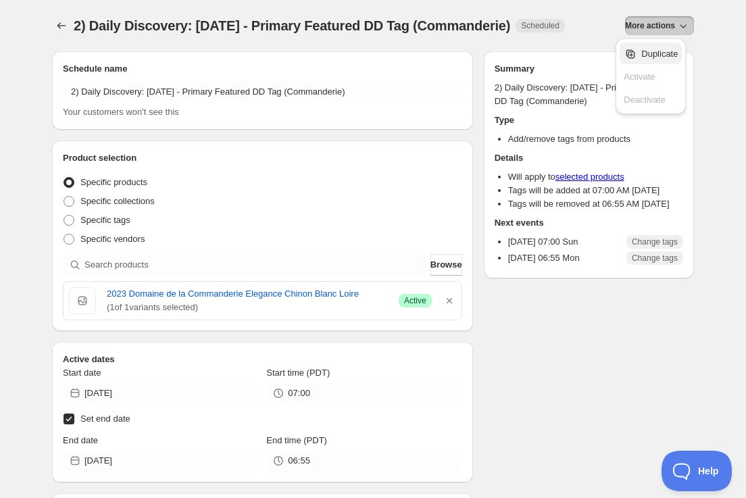
click at [655, 49] on span "Duplicate" at bounding box center [659, 54] width 36 height 10
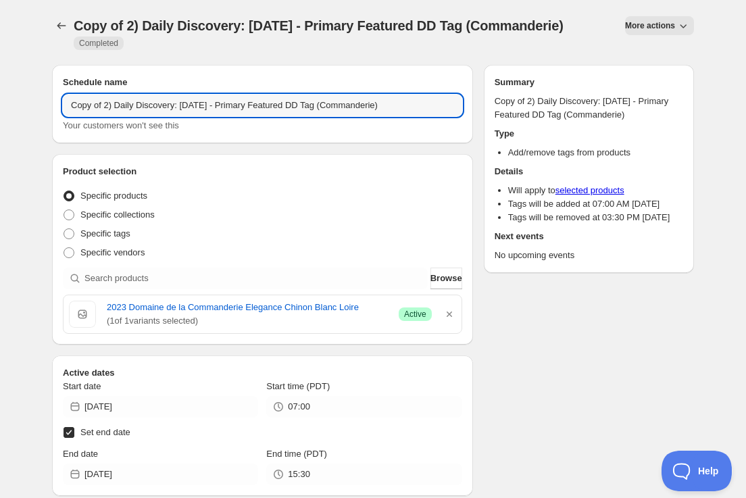
drag, startPoint x: 107, startPoint y: 105, endPoint x: 110, endPoint y: 119, distance: 13.9
click at [107, 106] on input "Copy of 2) Daily Discovery: [DATE] - Primary Featured DD Tag (Commanderie)" at bounding box center [262, 106] width 399 height 22
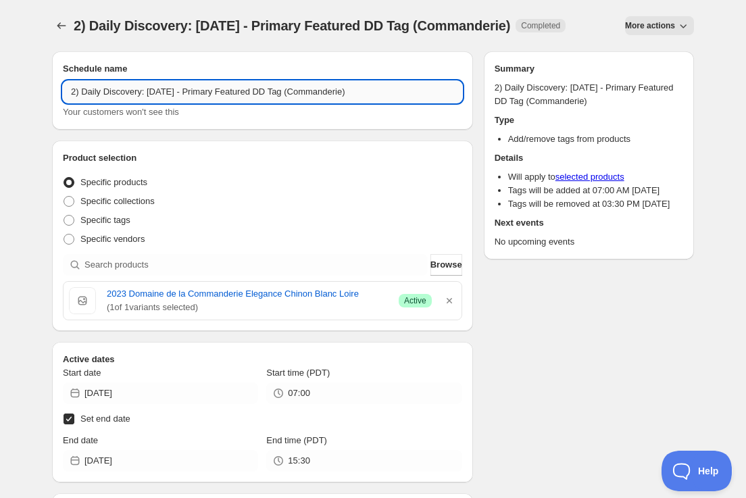
drag, startPoint x: 178, startPoint y: 91, endPoint x: 178, endPoint y: 100, distance: 8.8
click at [178, 95] on input "2) Daily Discovery: [DATE] - Primary Featured DD Tag (Commanderie)" at bounding box center [262, 92] width 399 height 22
drag, startPoint x: 378, startPoint y: 93, endPoint x: 378, endPoint y: 113, distance: 20.3
click at [378, 93] on input "2) Daily Discovery: [DATE] - Primary Featured DD Tag (Commanderie)" at bounding box center [262, 92] width 399 height 22
type input "2) Daily Discovery: [DATE] - Primary Featured DD Tag (Lagune)"
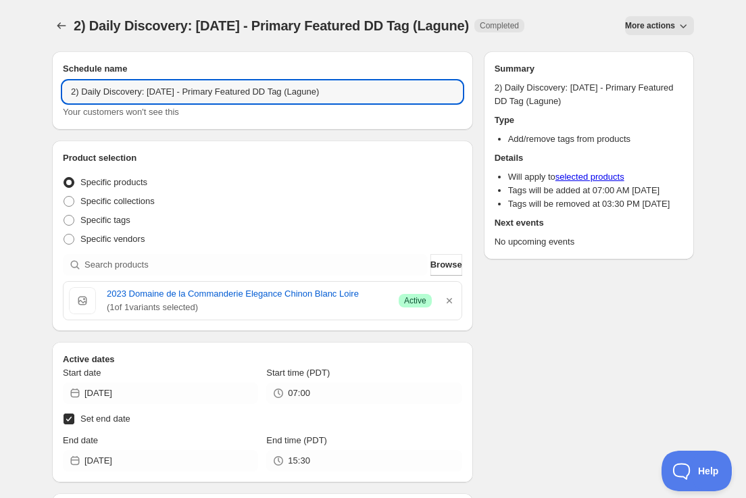
click at [449, 301] on icon "button" at bounding box center [448, 300] width 5 height 5
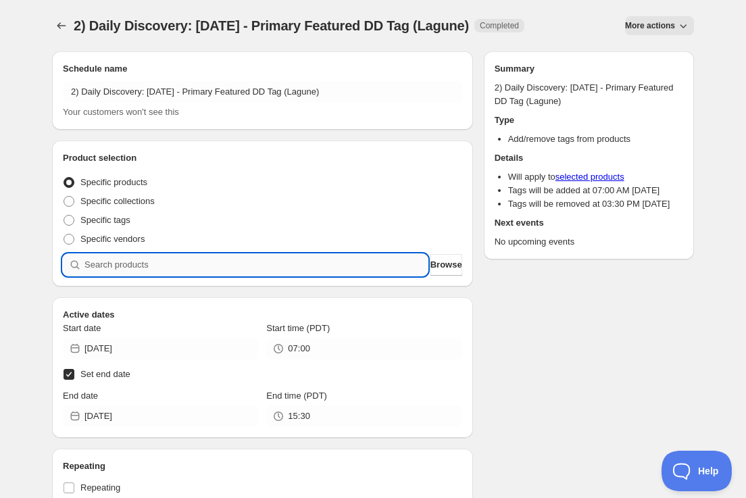
click at [309, 257] on input "search" at bounding box center [255, 265] width 343 height 22
paste input "SOMM2509-LLG12HTMDC-750"
type input "SOMM2509-LLG12HTMDC-750"
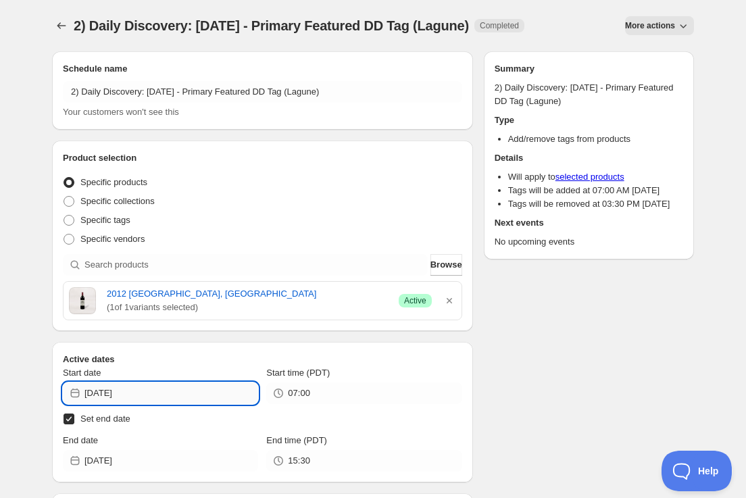
click at [238, 396] on input "[DATE]" at bounding box center [171, 393] width 174 height 22
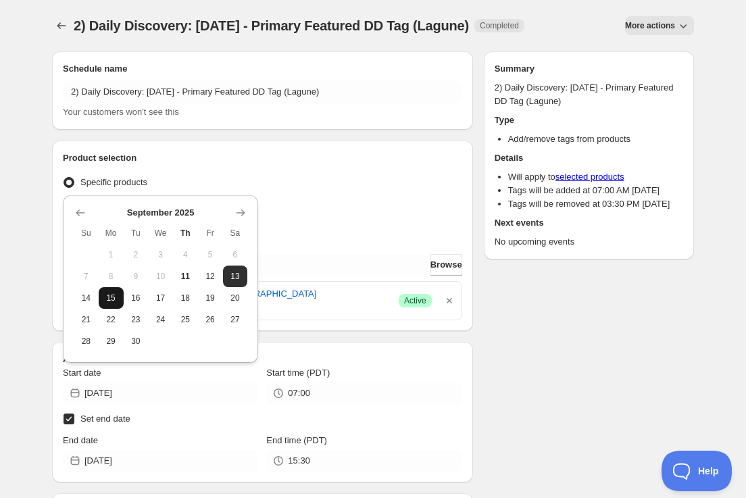
click at [112, 302] on span "15" at bounding box center [111, 297] width 14 height 11
type input "[DATE]"
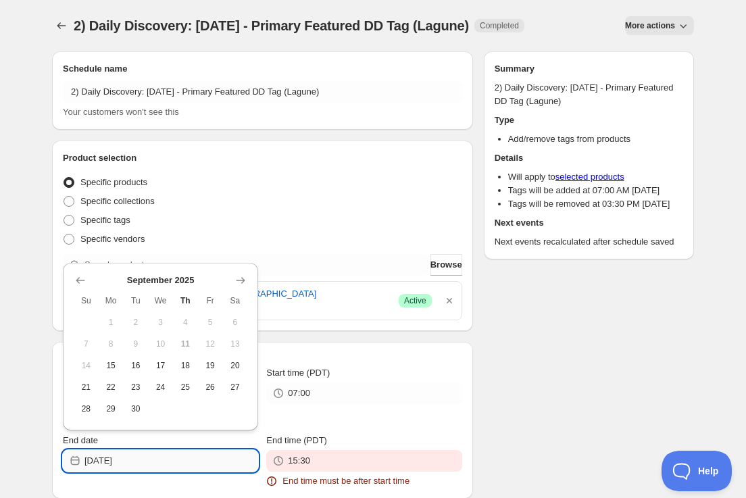
click at [181, 462] on input "[DATE]" at bounding box center [171, 461] width 174 height 22
click at [139, 364] on span "16" at bounding box center [136, 365] width 14 height 11
type input "[DATE]"
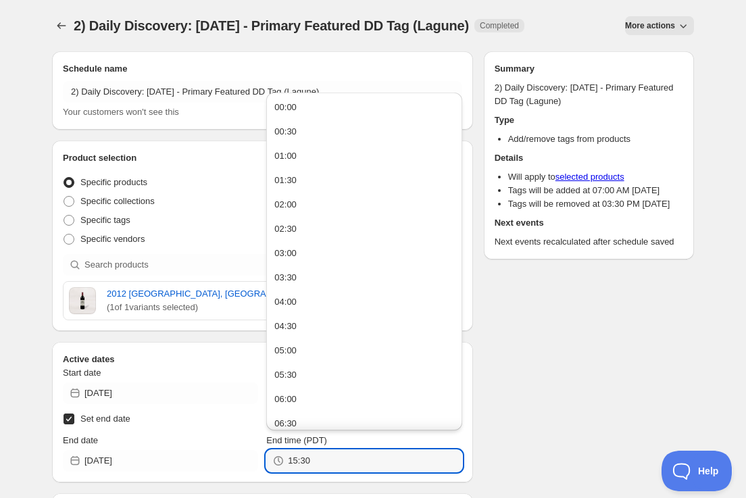
drag, startPoint x: 336, startPoint y: 458, endPoint x: 63, endPoint y: 455, distance: 273.5
click at [63, 455] on div "End date [DATE] End time (PDT) 15:30" at bounding box center [262, 453] width 399 height 38
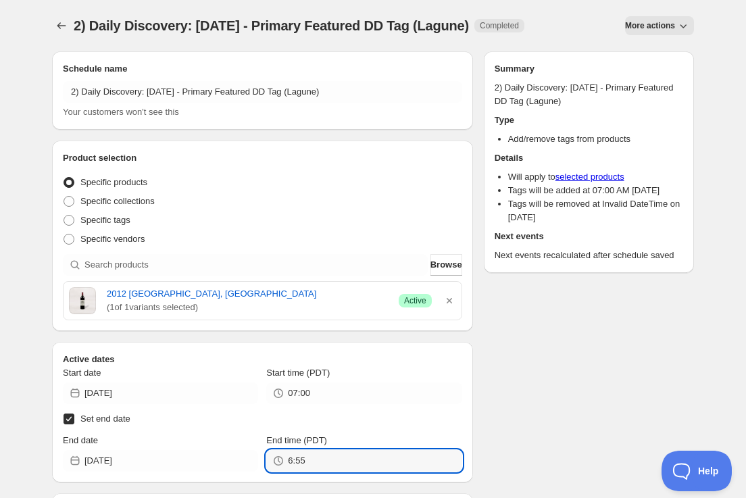
type input "06:55"
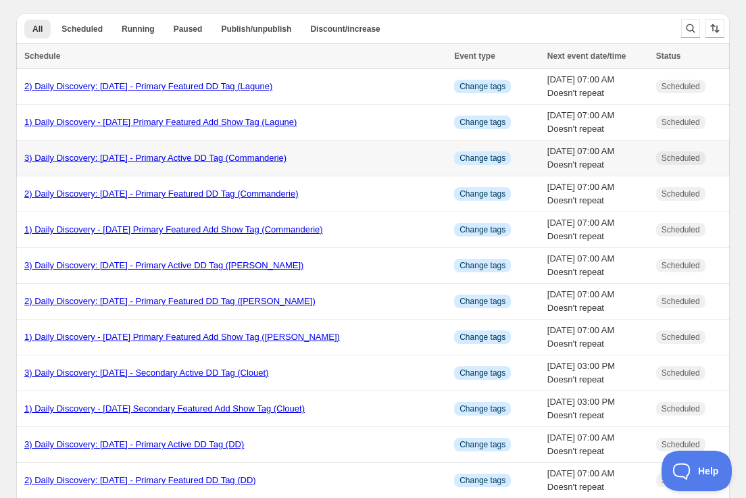
click at [65, 159] on link "3) Daily Discovery: [DATE] - Primary Active DD Tag (Commanderie)" at bounding box center [155, 158] width 262 height 10
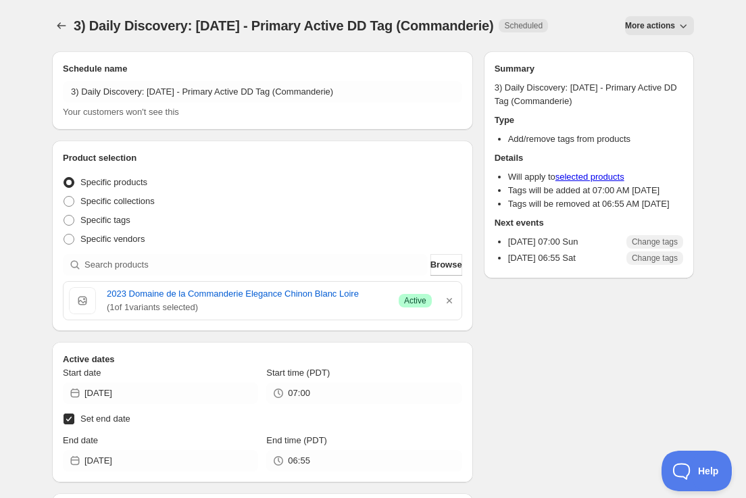
click at [653, 26] on span "More actions" at bounding box center [650, 25] width 50 height 11
click at [641, 50] on span "Duplicate" at bounding box center [659, 54] width 36 height 10
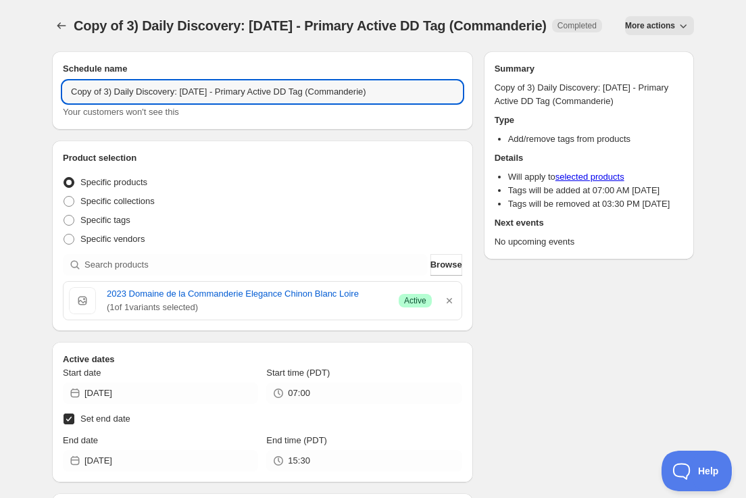
drag, startPoint x: 107, startPoint y: 105, endPoint x: 106, endPoint y: 120, distance: 14.9
click at [107, 103] on input "Copy of 3) Daily Discovery: [DATE] - Primary Active DD Tag (Commanderie)" at bounding box center [262, 92] width 399 height 22
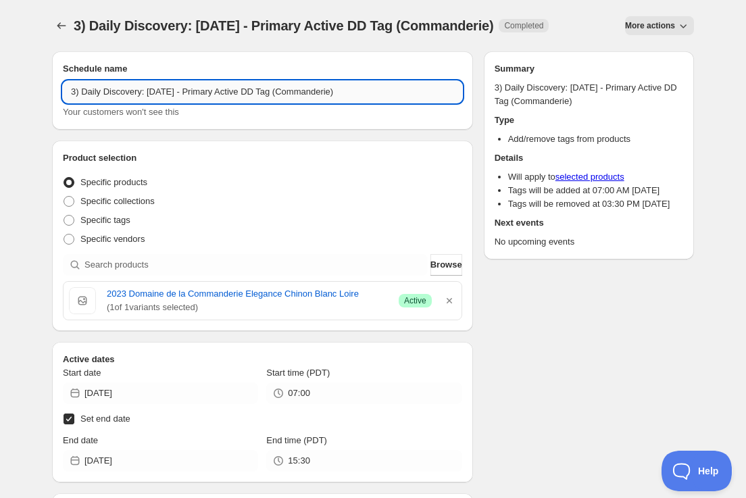
click at [177, 93] on input "3) Daily Discovery: [DATE] - Primary Active DD Tag (Commanderie)" at bounding box center [262, 92] width 399 height 22
drag, startPoint x: 367, startPoint y: 92, endPoint x: 363, endPoint y: 122, distance: 30.1
click at [368, 95] on input "3) Daily Discovery: [DATE] - Primary Active DD Tag (Commanderie)" at bounding box center [262, 92] width 399 height 22
type input "3) Daily Discovery: [DATE] - Primary Active DD Tag (Lagune)"
click at [451, 299] on icon "button" at bounding box center [448, 300] width 5 height 5
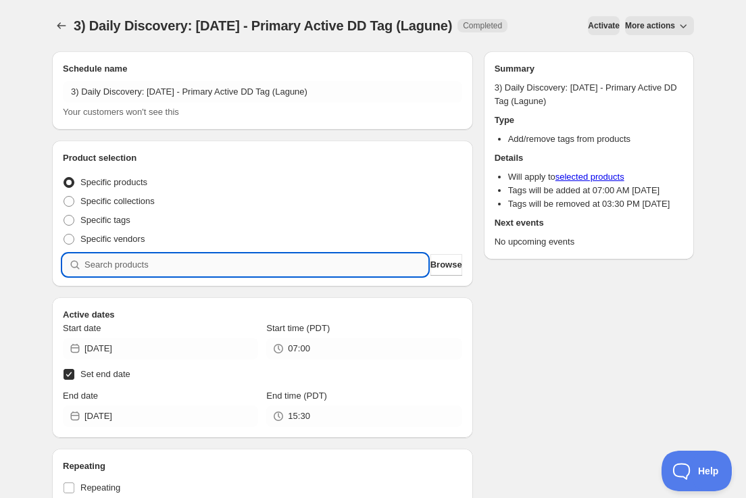
click at [352, 266] on input "search" at bounding box center [255, 265] width 343 height 22
paste input "SOMM2509-LLG12HTMDC-750"
type input "SOMM2509-LLG12HTMDC-750"
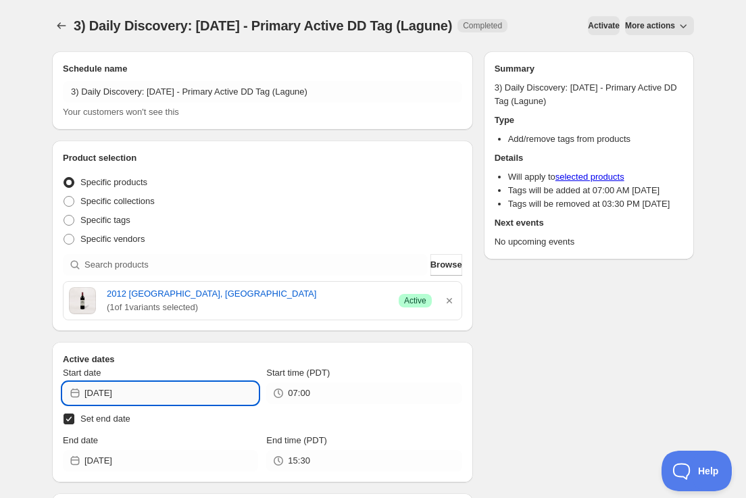
click at [234, 392] on input "[DATE]" at bounding box center [171, 393] width 174 height 22
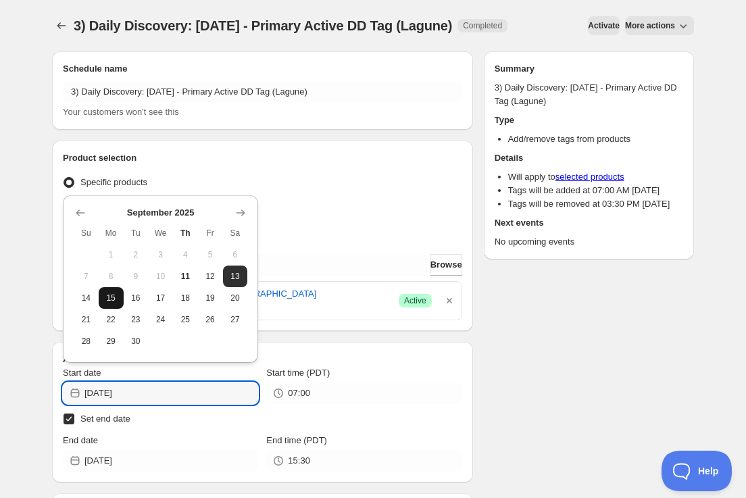
click at [113, 298] on span "15" at bounding box center [111, 297] width 14 height 11
type input "[DATE]"
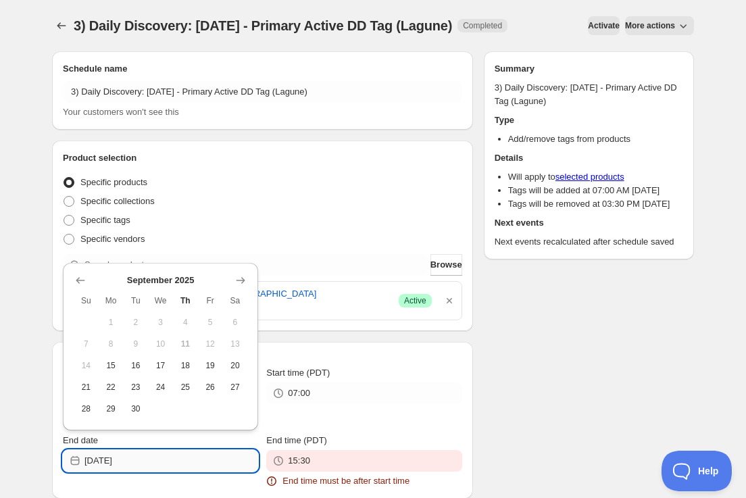
click at [178, 468] on input "[DATE]" at bounding box center [171, 461] width 174 height 22
click at [87, 405] on span "28" at bounding box center [86, 408] width 14 height 11
type input "[DATE]"
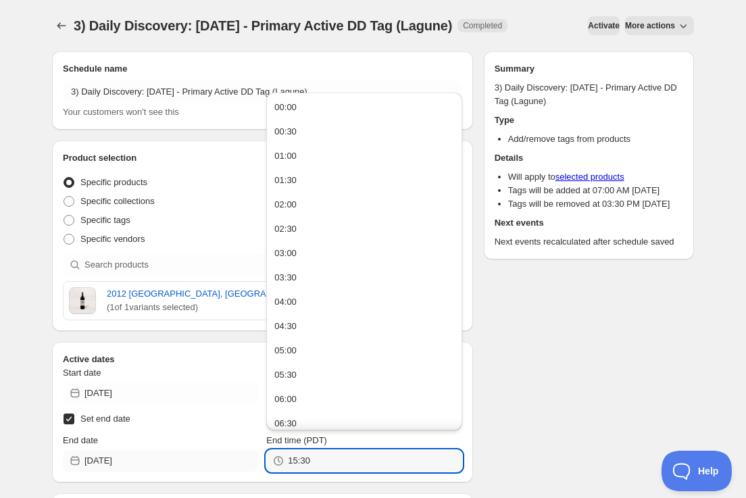
drag, startPoint x: 319, startPoint y: 461, endPoint x: 163, endPoint y: 457, distance: 155.4
click at [163, 457] on div "End date [DATE] End time (PDT) 15:30" at bounding box center [262, 453] width 399 height 38
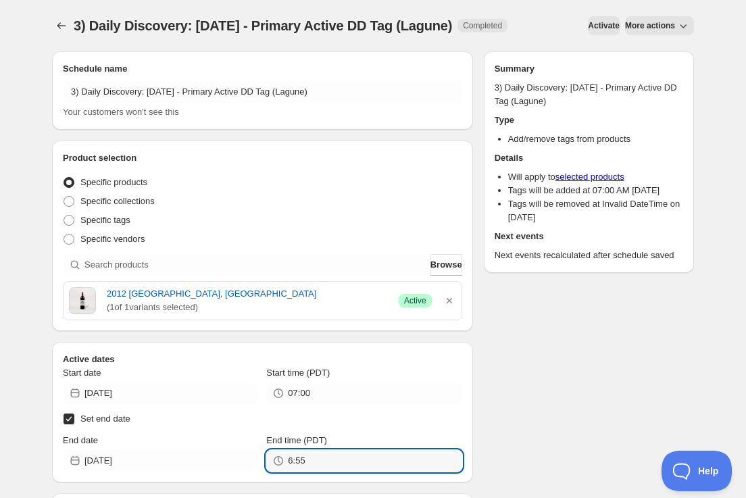
type input "06:55"
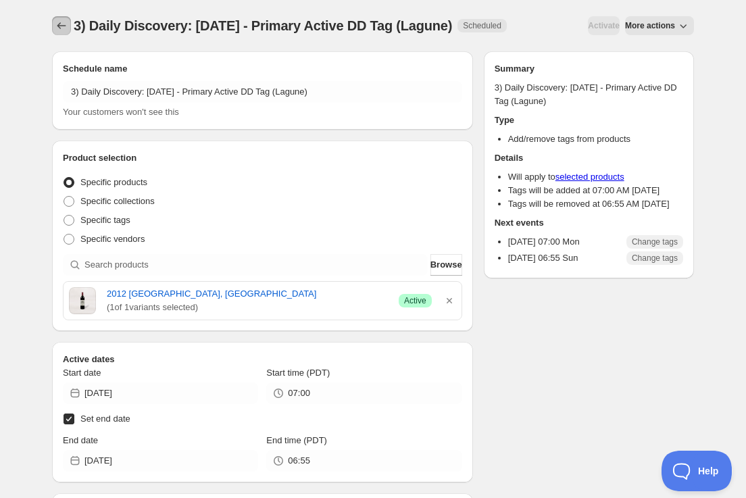
click at [60, 23] on icon "Schedules" at bounding box center [62, 26] width 14 height 14
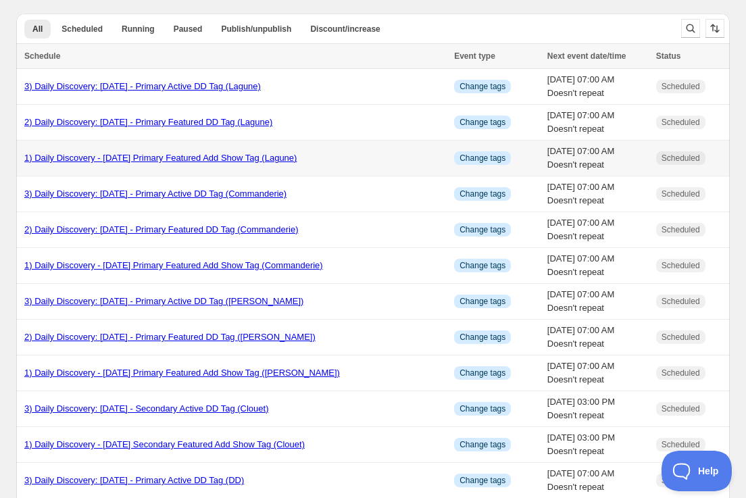
click at [129, 159] on link "1) Daily Discovery - [DATE] Primary Featured Add Show Tag (Lagune)" at bounding box center [160, 158] width 272 height 10
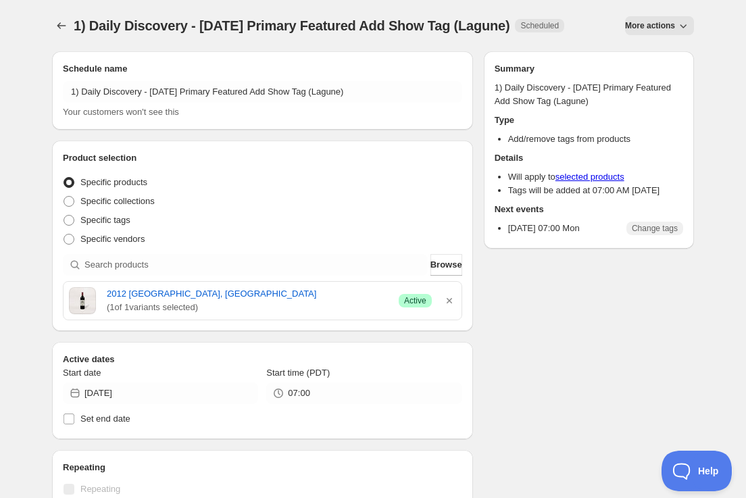
click at [652, 26] on span "More actions" at bounding box center [650, 25] width 50 height 11
click at [645, 52] on span "Duplicate" at bounding box center [659, 54] width 36 height 10
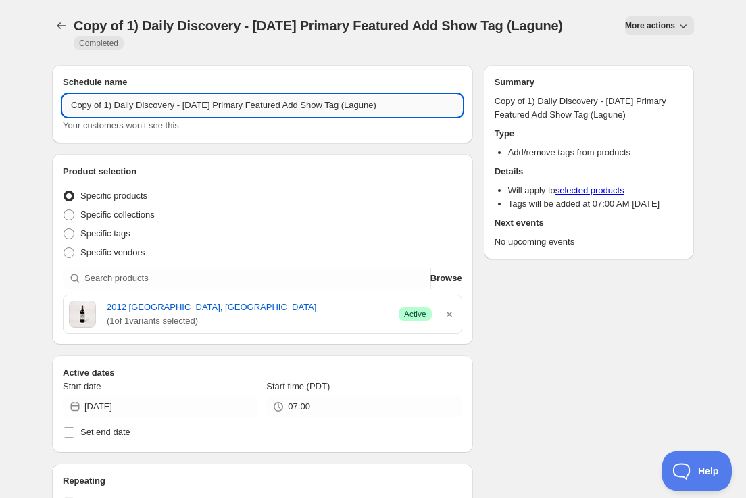
click at [106, 109] on input "Copy of 1) Daily Discovery - [DATE] Primary Featured Add Show Tag (Lagune)" at bounding box center [262, 106] width 399 height 22
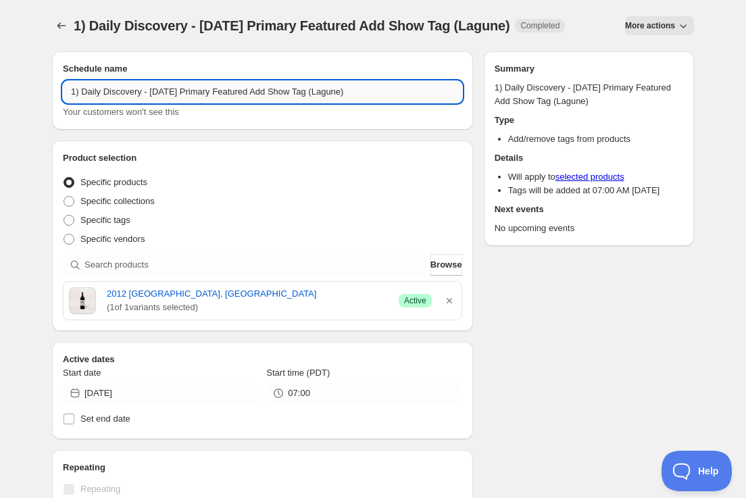
drag, startPoint x: 181, startPoint y: 93, endPoint x: 176, endPoint y: 113, distance: 21.6
click at [179, 99] on input "1) Daily Discovery - [DATE] Primary Featured Add Show Tag (Lagune)" at bounding box center [262, 92] width 399 height 22
drag, startPoint x: 377, startPoint y: 93, endPoint x: 373, endPoint y: 130, distance: 36.7
click at [377, 95] on input "1) Daily Discovery - [DATE] Primary Featured Add Show Tag (Lagune)" at bounding box center [262, 92] width 399 height 22
type input "1) Daily Discovery - [DATE] Primary Featured Add Show Tag (Olivet)"
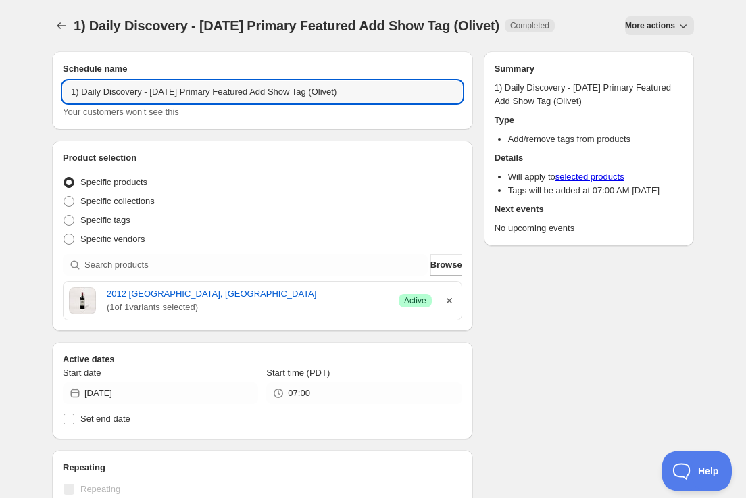
click at [445, 299] on icon "button" at bounding box center [449, 301] width 14 height 14
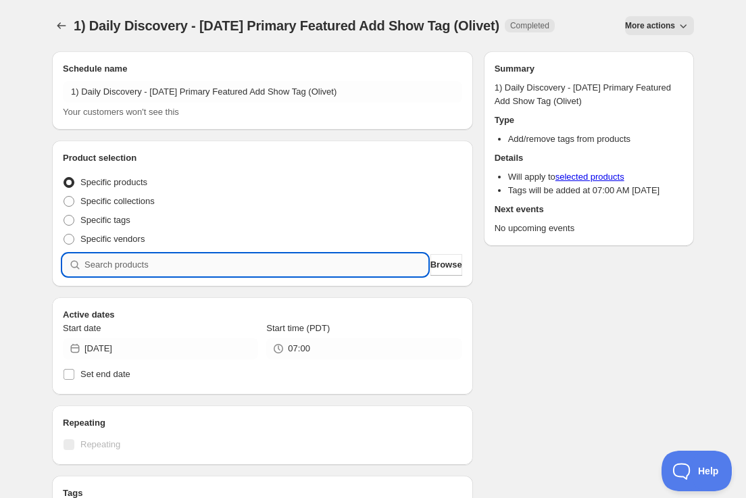
click at [199, 263] on input "search" at bounding box center [255, 265] width 343 height 22
paste input "SOMM2509-CMO23LIR-750"
type input "SOMM2509-CMO23LIR-750"
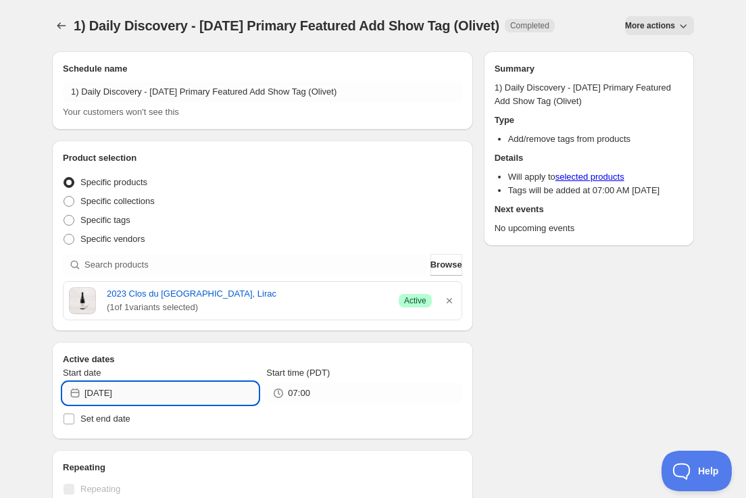
click at [195, 394] on input "[DATE]" at bounding box center [171, 393] width 174 height 22
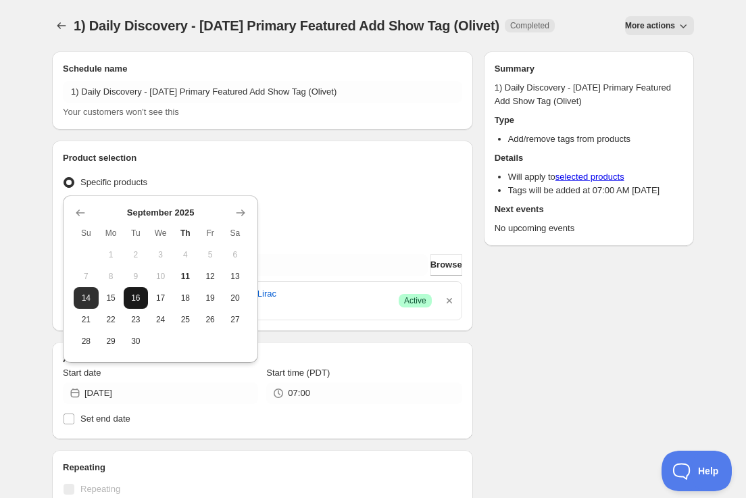
click at [135, 301] on span "16" at bounding box center [136, 297] width 14 height 11
type input "[DATE]"
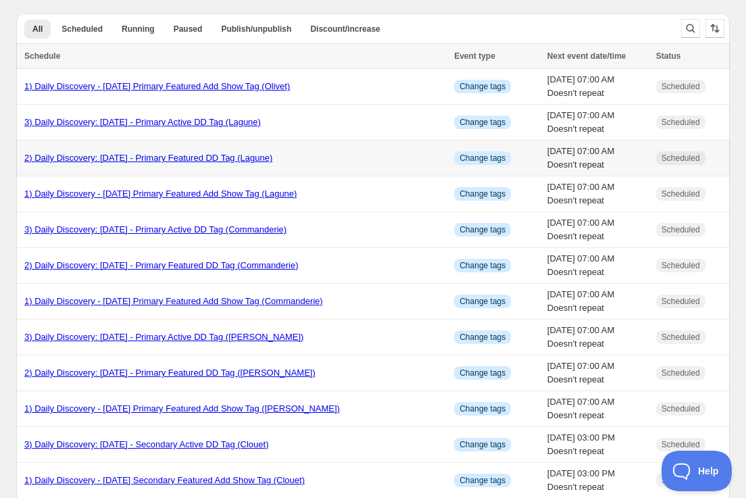
click at [118, 159] on link "2) Daily Discovery: [DATE] - Primary Featured DD Tag (Lagune)" at bounding box center [148, 158] width 248 height 10
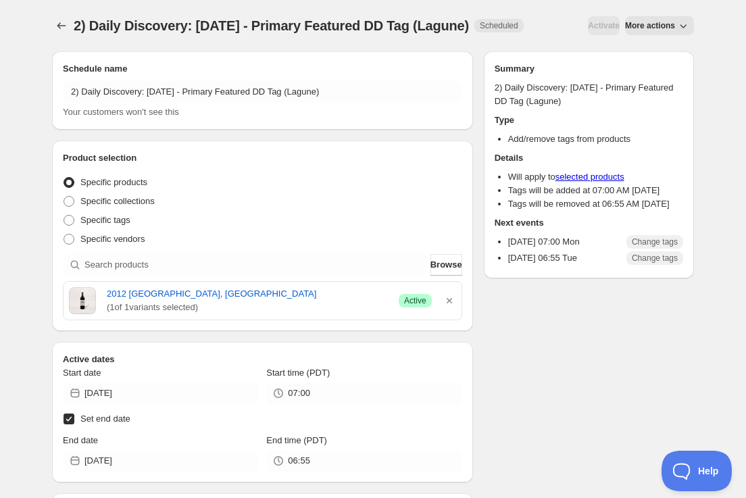
click at [656, 31] on span "More actions" at bounding box center [650, 25] width 50 height 11
click at [654, 74] on span "Duplicate" at bounding box center [659, 78] width 36 height 10
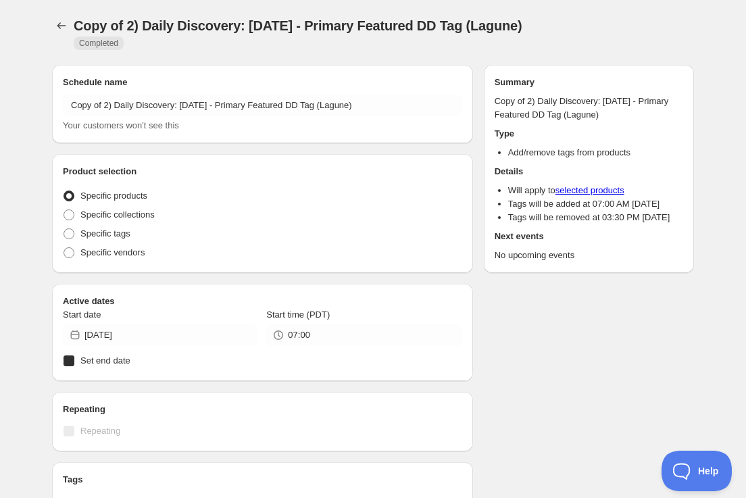
radio input "true"
checkbox input "true"
radio input "true"
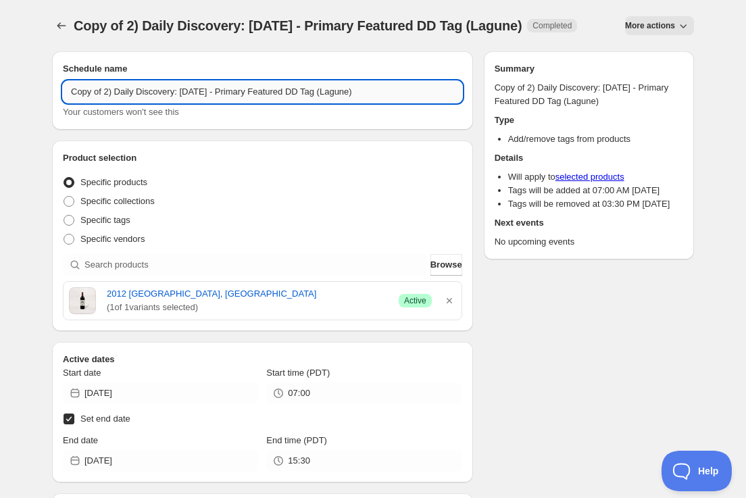
click at [108, 103] on input "Copy of 2) Daily Discovery: [DATE] - Primary Featured DD Tag (Lagune)" at bounding box center [262, 92] width 399 height 22
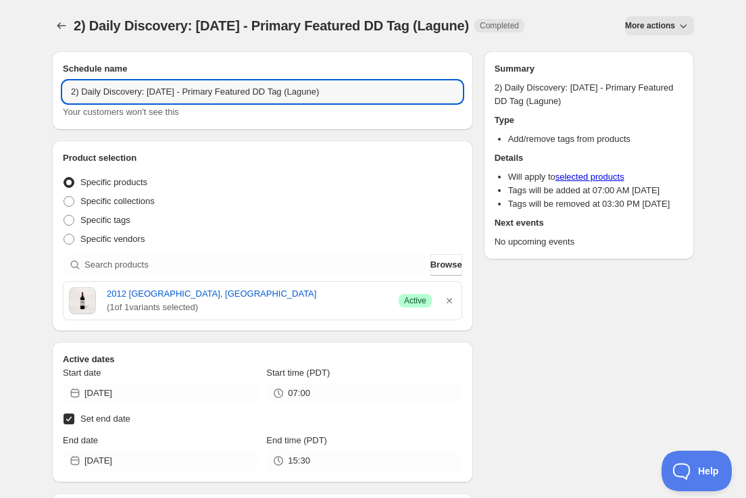
drag, startPoint x: 178, startPoint y: 93, endPoint x: 182, endPoint y: 136, distance: 43.4
click at [178, 96] on input "2) Daily Discovery: [DATE] - Primary Featured DD Tag (Lagune)" at bounding box center [262, 92] width 399 height 22
drag, startPoint x: 350, startPoint y: 92, endPoint x: 353, endPoint y: 101, distance: 9.8
click at [350, 93] on input "2) Daily Discovery: [DATE] - Primary Featured DD Tag (Lagune)" at bounding box center [262, 92] width 399 height 22
type input "2) Daily Discovery: [DATE] - Primary Featured DD Tag (Olivet)"
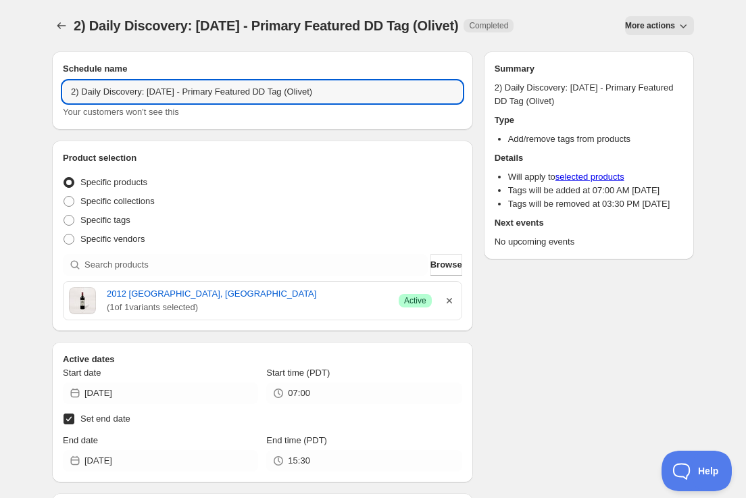
click at [450, 301] on icon "button" at bounding box center [449, 301] width 14 height 14
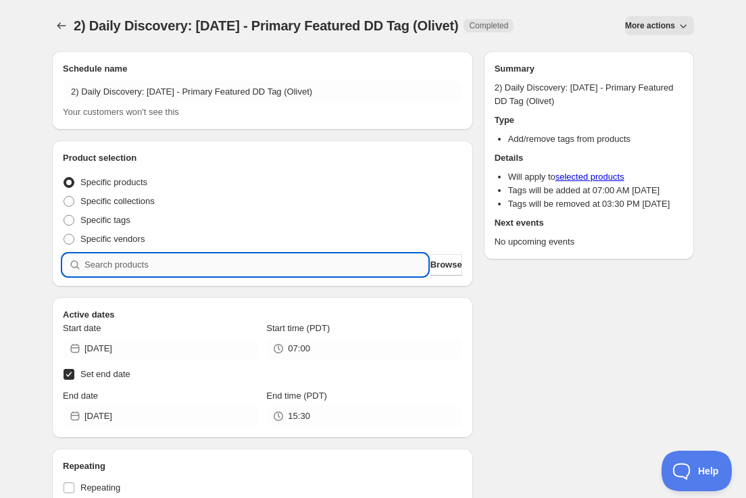
click at [282, 270] on input "search" at bounding box center [255, 265] width 343 height 22
paste input "SOMM2509-CMO23LIR-750"
type input "SOMM2509-CMO23LIR-750"
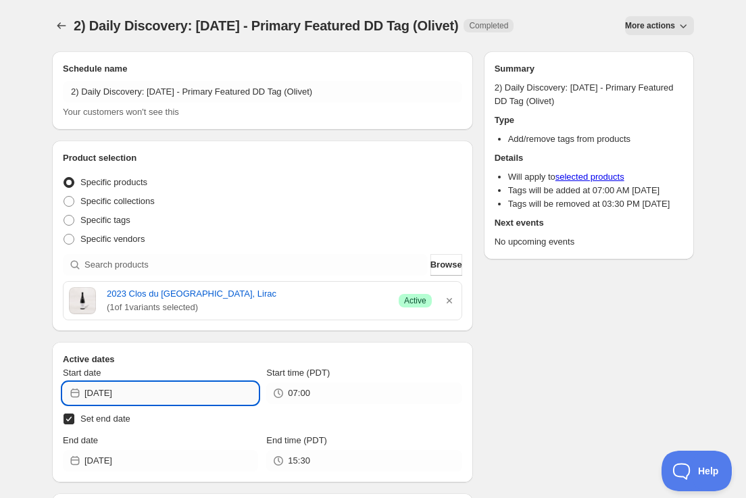
click at [206, 398] on input "[DATE]" at bounding box center [171, 393] width 174 height 22
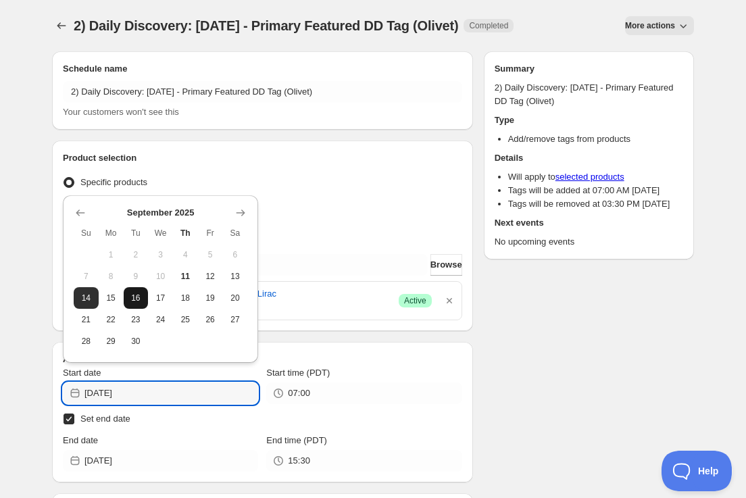
click at [134, 298] on span "16" at bounding box center [136, 297] width 14 height 11
type input "[DATE]"
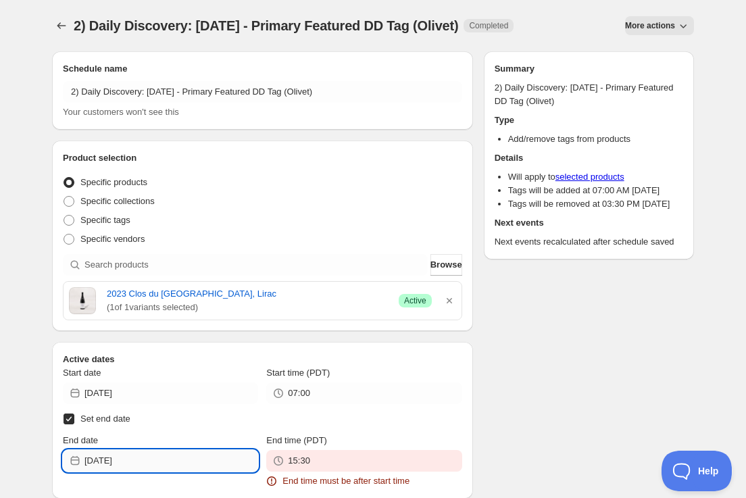
click at [192, 462] on input "[DATE]" at bounding box center [171, 461] width 174 height 22
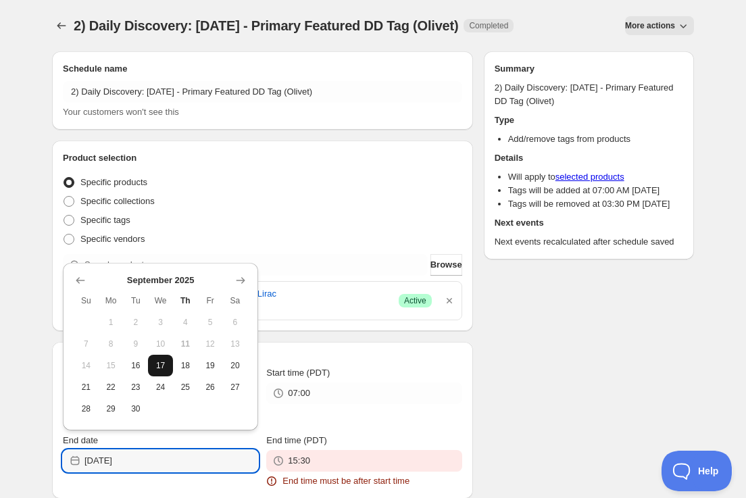
click at [162, 371] on button "17" at bounding box center [160, 366] width 25 height 22
type input "[DATE]"
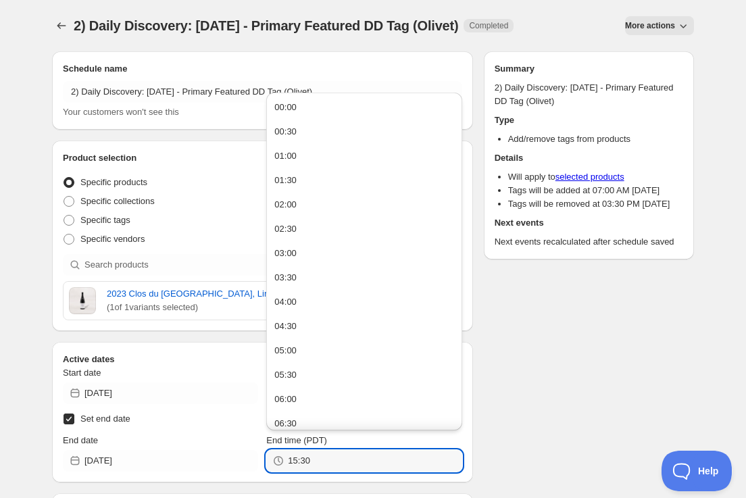
drag, startPoint x: 314, startPoint y: 461, endPoint x: 148, endPoint y: 448, distance: 166.6
click at [148, 448] on div "End date [DATE] End time (PDT) 15:30" at bounding box center [262, 453] width 399 height 38
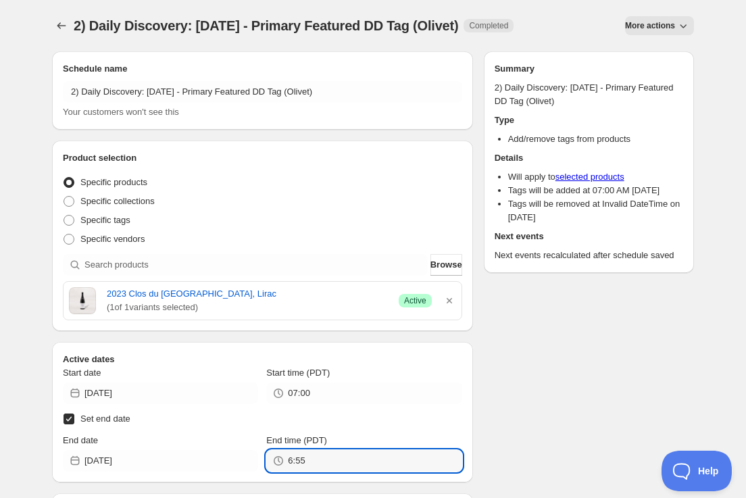
type input "06:55"
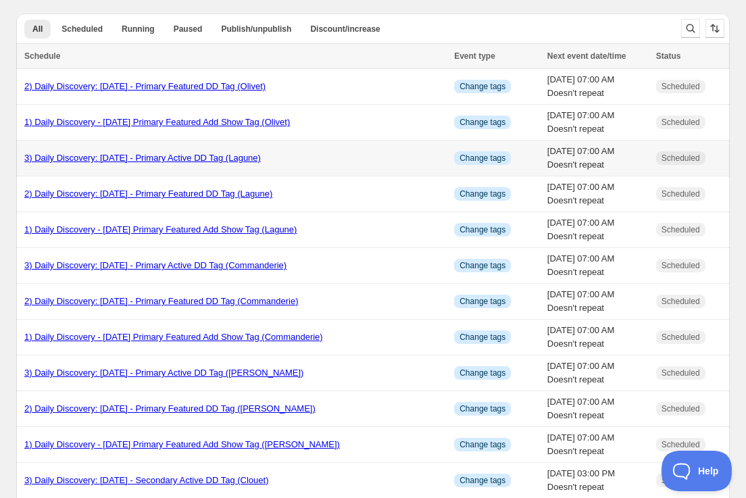
click at [59, 159] on link "3) Daily Discovery: [DATE] - Primary Active DD Tag (Lagune)" at bounding box center [142, 158] width 236 height 10
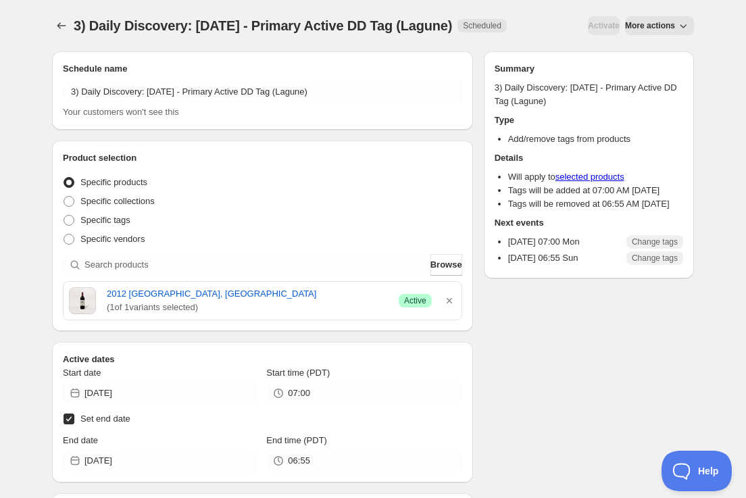
click at [645, 26] on span "More actions" at bounding box center [650, 25] width 50 height 11
click at [645, 58] on span "Duplicate" at bounding box center [659, 54] width 36 height 10
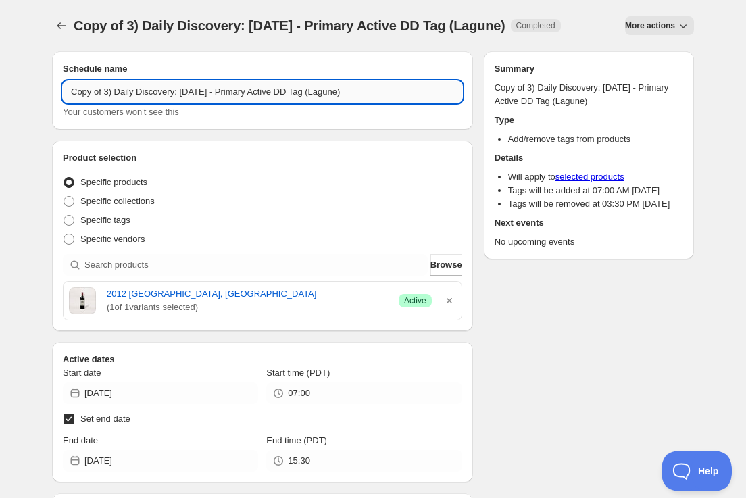
click at [106, 96] on input "Copy of 3) Daily Discovery: [DATE] - Primary Active DD Tag (Lagune)" at bounding box center [262, 92] width 399 height 22
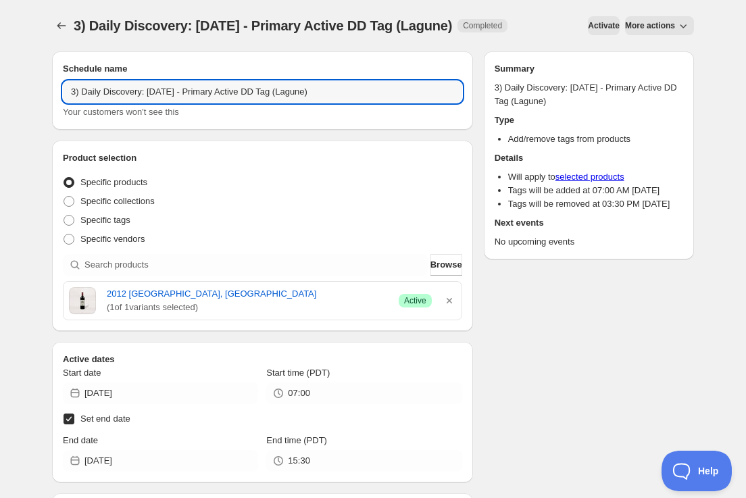
drag, startPoint x: 178, startPoint y: 91, endPoint x: 178, endPoint y: 145, distance: 54.0
click at [177, 96] on input "3) Daily Discovery: [DATE] - Primary Active DD Tag (Lagune)" at bounding box center [262, 92] width 399 height 22
click at [341, 96] on input "3) Daily Discovery: [DATE] - Primary Active DD Tag (Lagune)" at bounding box center [262, 92] width 399 height 22
type input "3) Daily Discovery: [DATE] - Primary Active DD Tag (Olivet)"
click at [451, 295] on icon "button" at bounding box center [449, 301] width 14 height 14
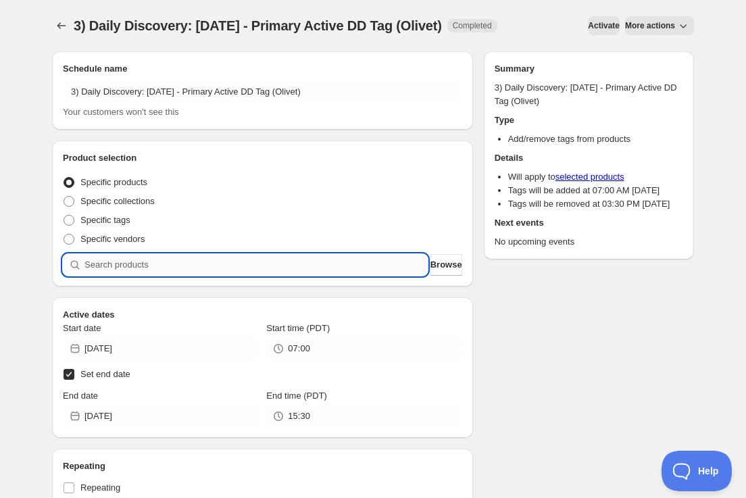
click at [303, 259] on input "search" at bounding box center [255, 265] width 343 height 22
paste input "SOMM2509-CMO23LIR-750"
type input "SOMM2509-CMO23LIR-750"
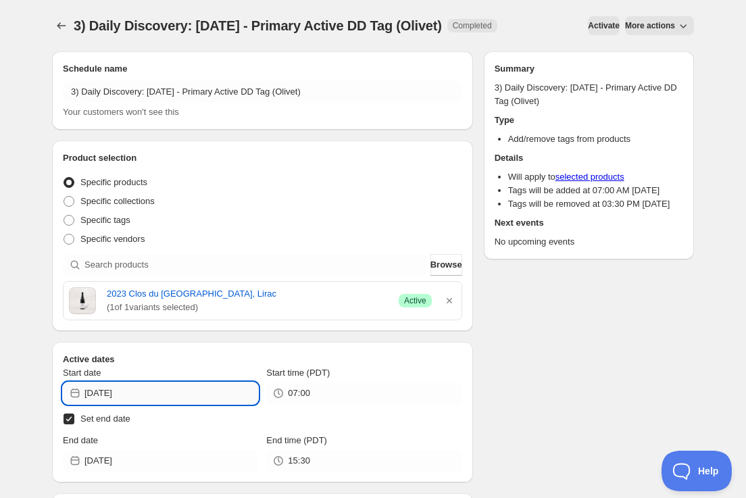
click at [224, 390] on input "[DATE]" at bounding box center [171, 393] width 174 height 22
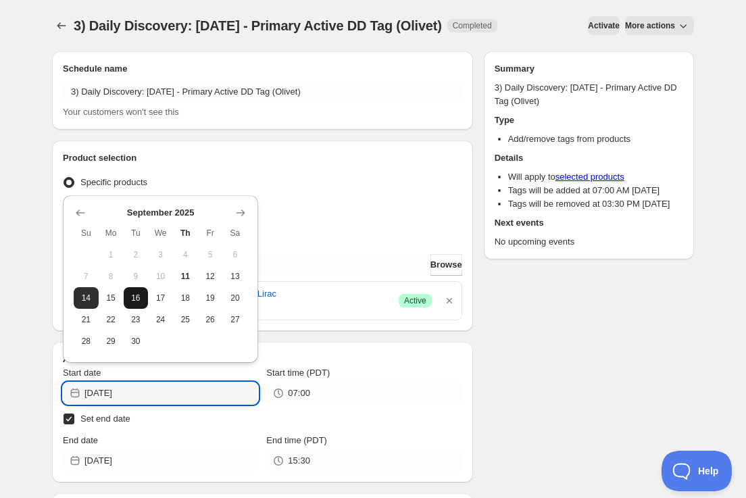
click at [136, 301] on span "16" at bounding box center [136, 297] width 14 height 11
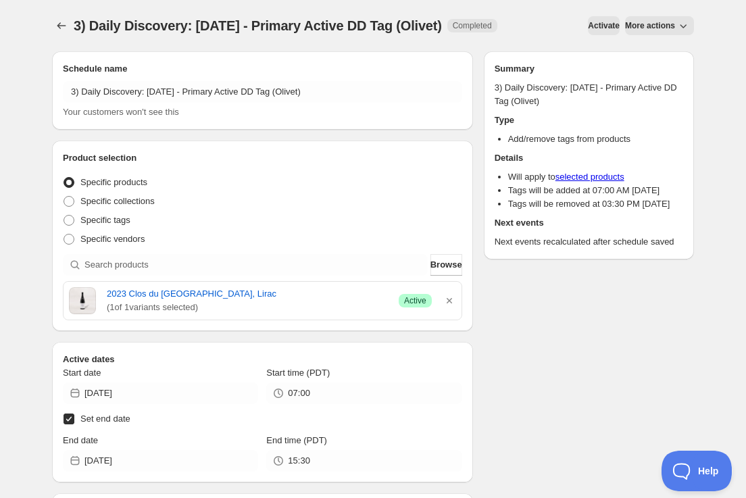
type input "[DATE]"
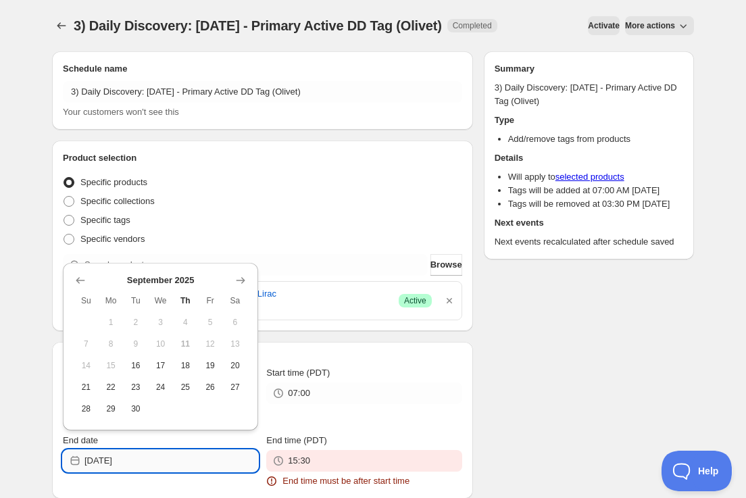
click at [182, 461] on input "[DATE]" at bounding box center [171, 461] width 174 height 22
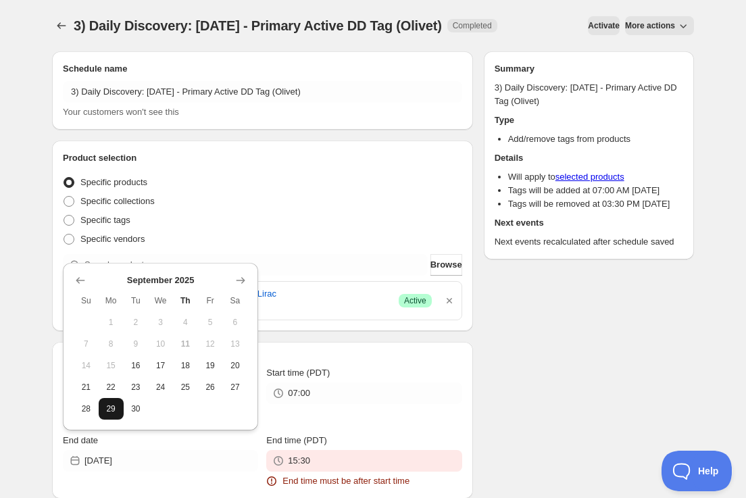
click at [109, 402] on button "29" at bounding box center [111, 409] width 25 height 22
type input "[DATE]"
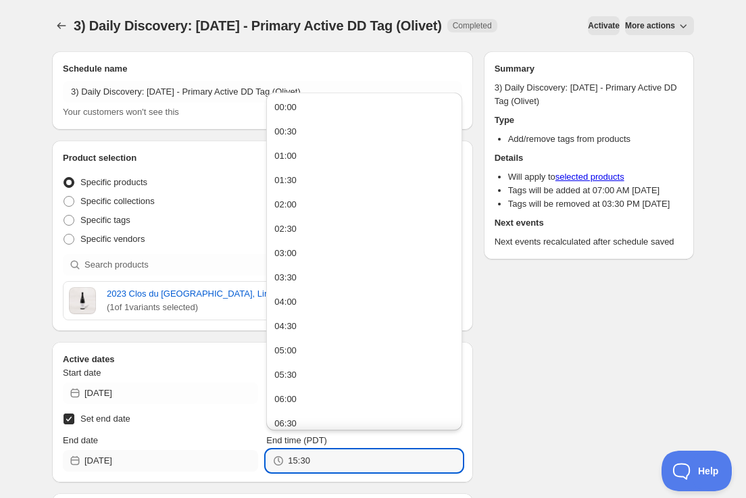
drag, startPoint x: 344, startPoint y: 461, endPoint x: 118, endPoint y: 458, distance: 225.6
click at [120, 459] on div "End date [DATE] End time (PDT) 15:30" at bounding box center [262, 453] width 399 height 38
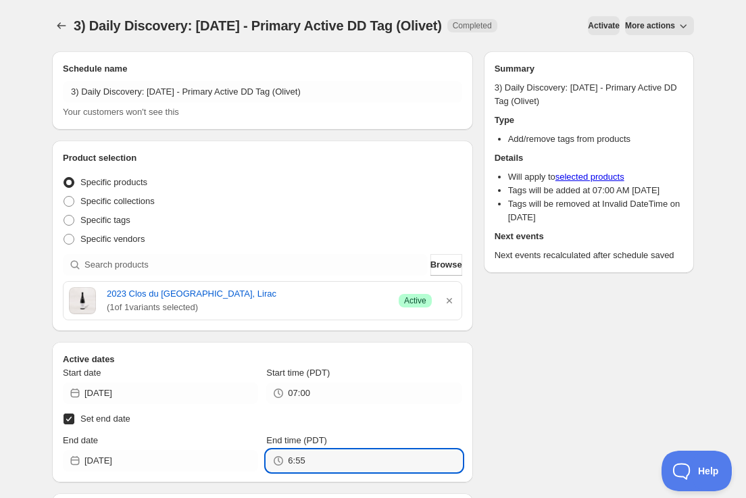
type input "06:55"
